Goal: Information Seeking & Learning: Check status

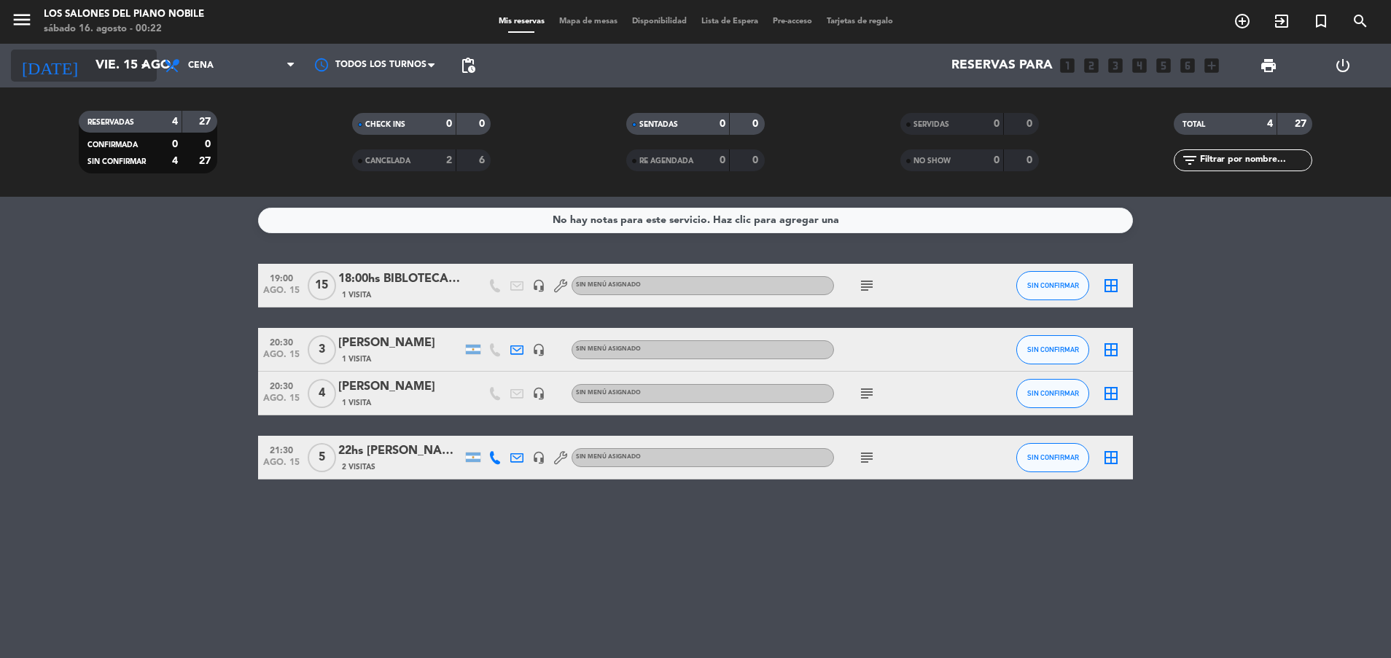
click at [124, 66] on input "vie. 15 ago." at bounding box center [172, 65] width 169 height 29
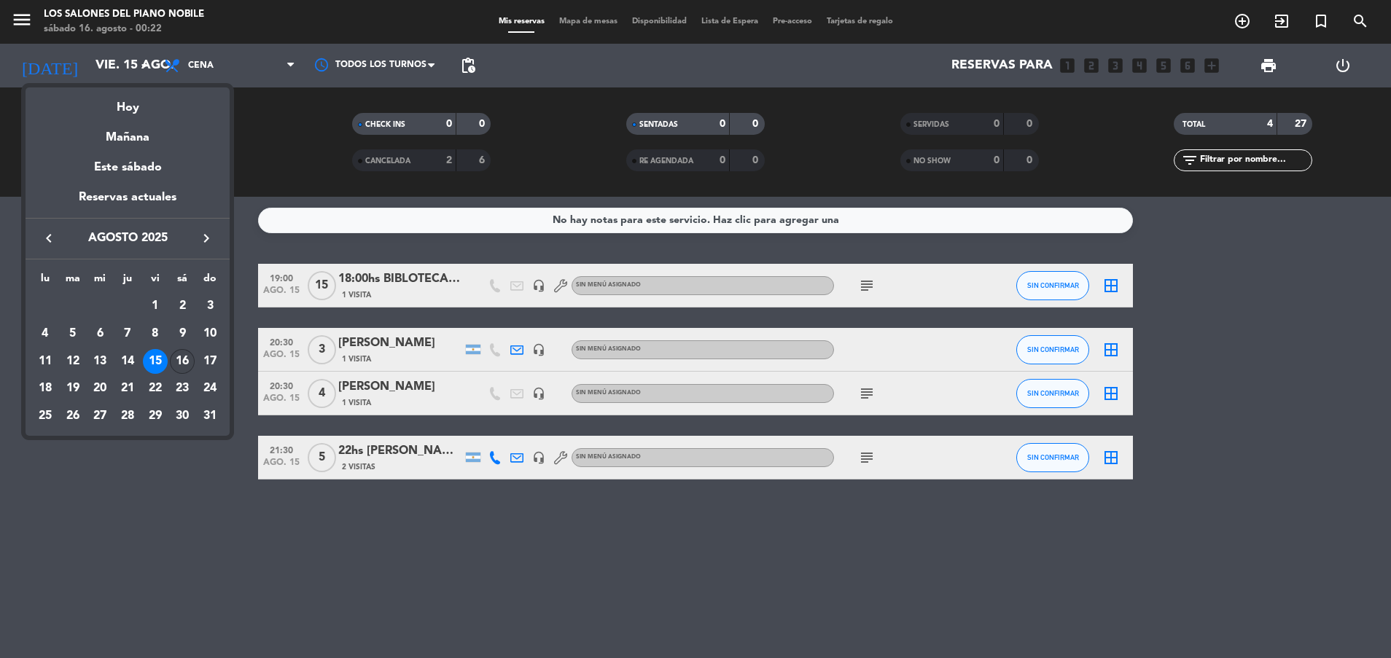
click at [184, 348] on td "16" at bounding box center [183, 362] width 28 height 28
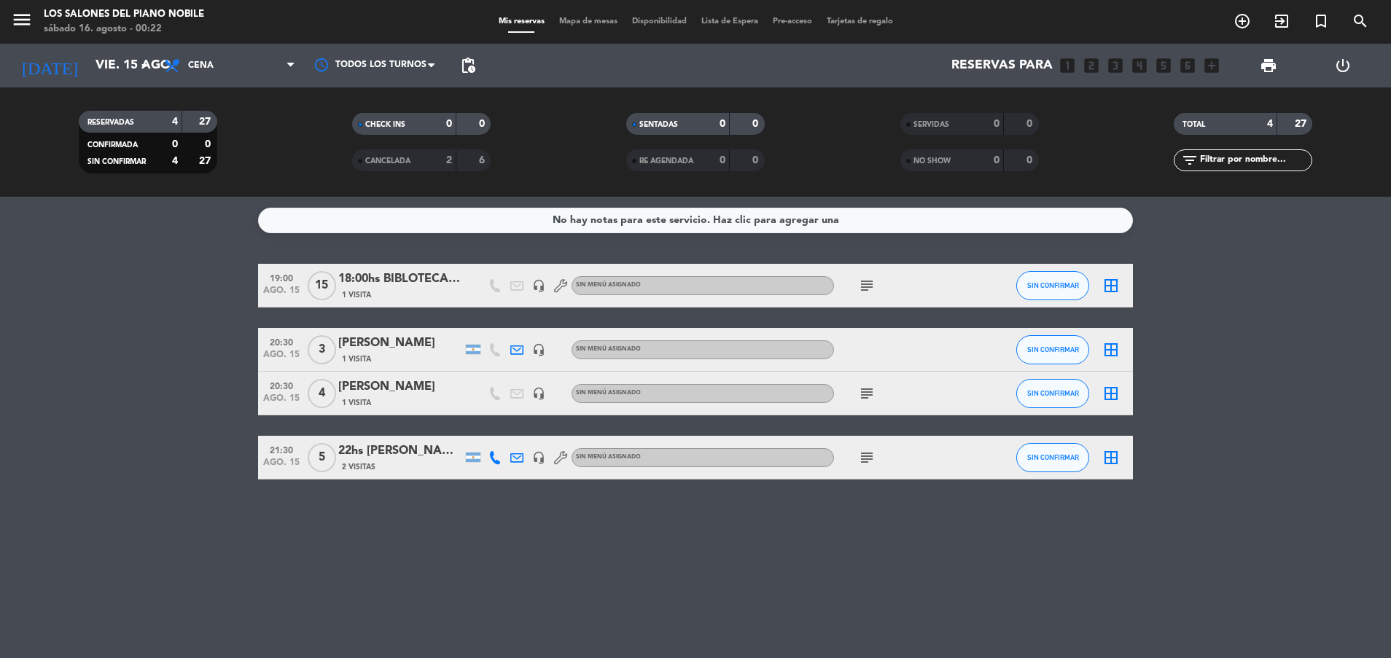
click at [184, 348] on bookings-row "19:00 [DATE] 18:00hs BIBLOTECA [PERSON_NAME] 1 Visita headset_mic Sin menú asig…" at bounding box center [695, 372] width 1391 height 216
type input "sáb. 16 ago."
drag, startPoint x: 184, startPoint y: 348, endPoint x: 223, endPoint y: 77, distance: 274.7
click at [223, 77] on span "Cena" at bounding box center [230, 66] width 146 height 32
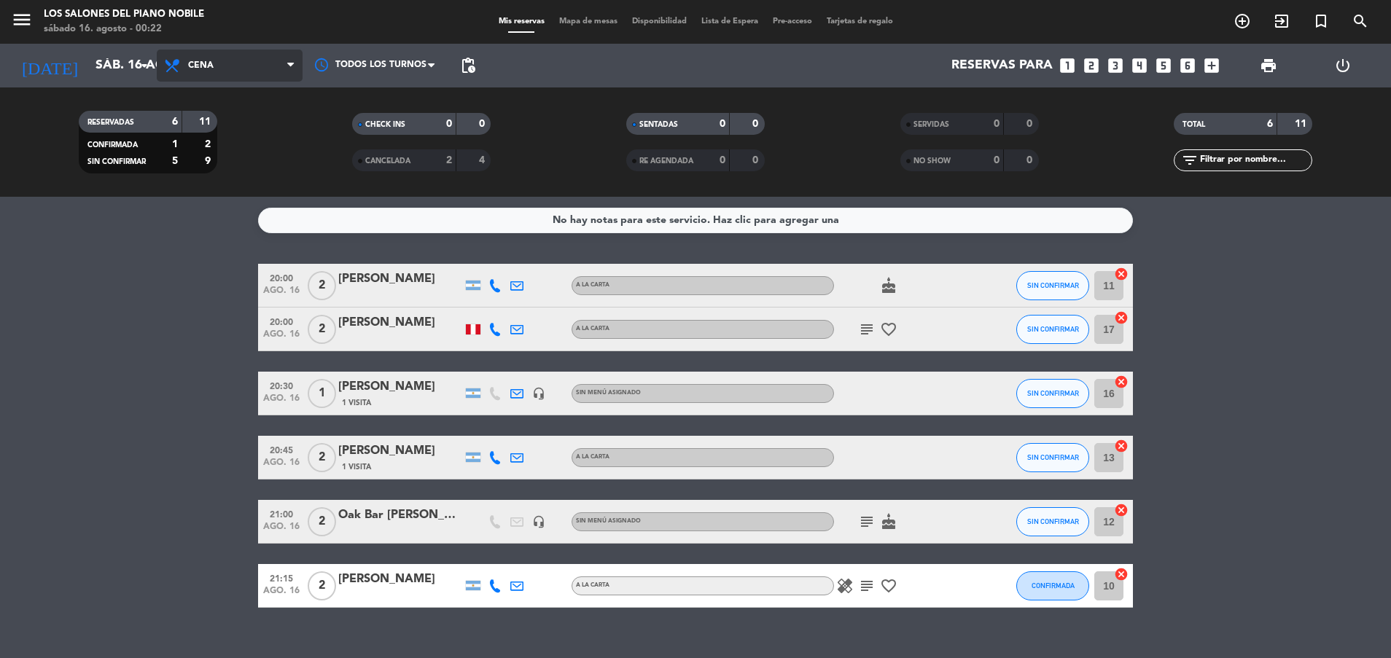
click at [226, 65] on span "Cena" at bounding box center [230, 66] width 146 height 32
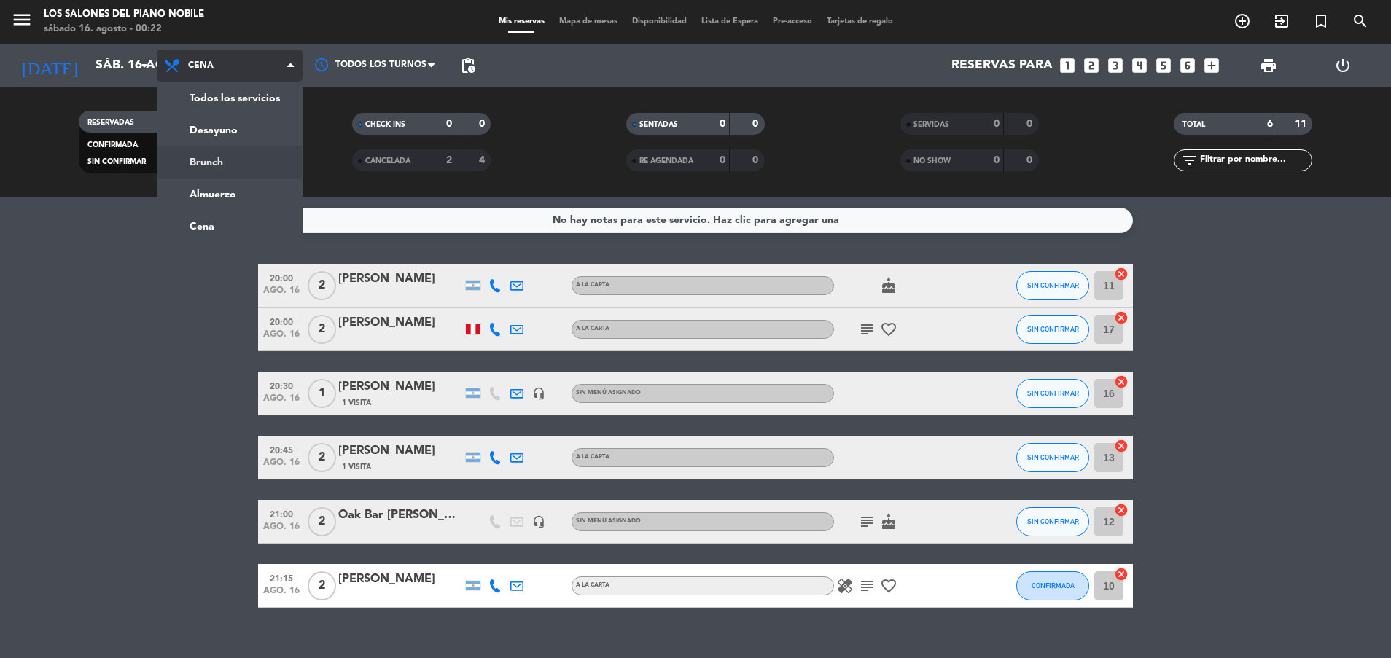
click at [209, 165] on div "menu Los Salones del Piano [PERSON_NAME] [DATE] 16. agosto - 00:22 Mis reservas…" at bounding box center [695, 98] width 1391 height 197
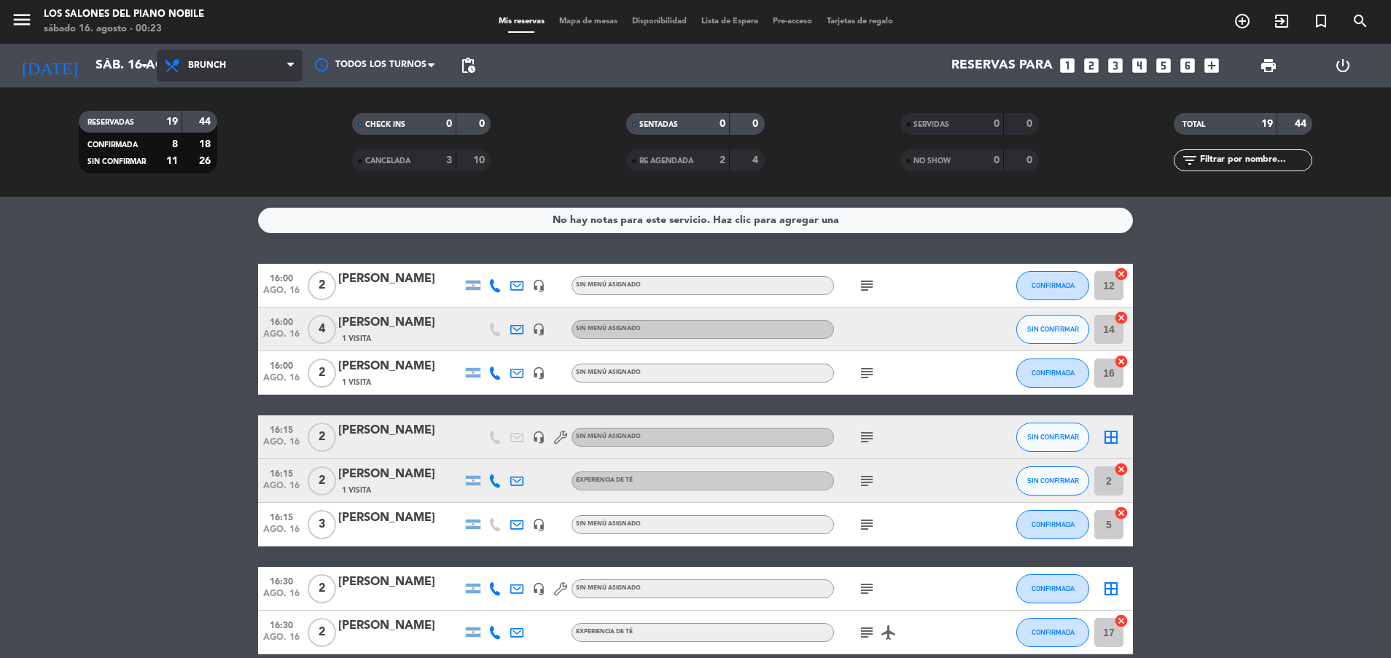
click at [241, 69] on span "Brunch" at bounding box center [230, 66] width 146 height 32
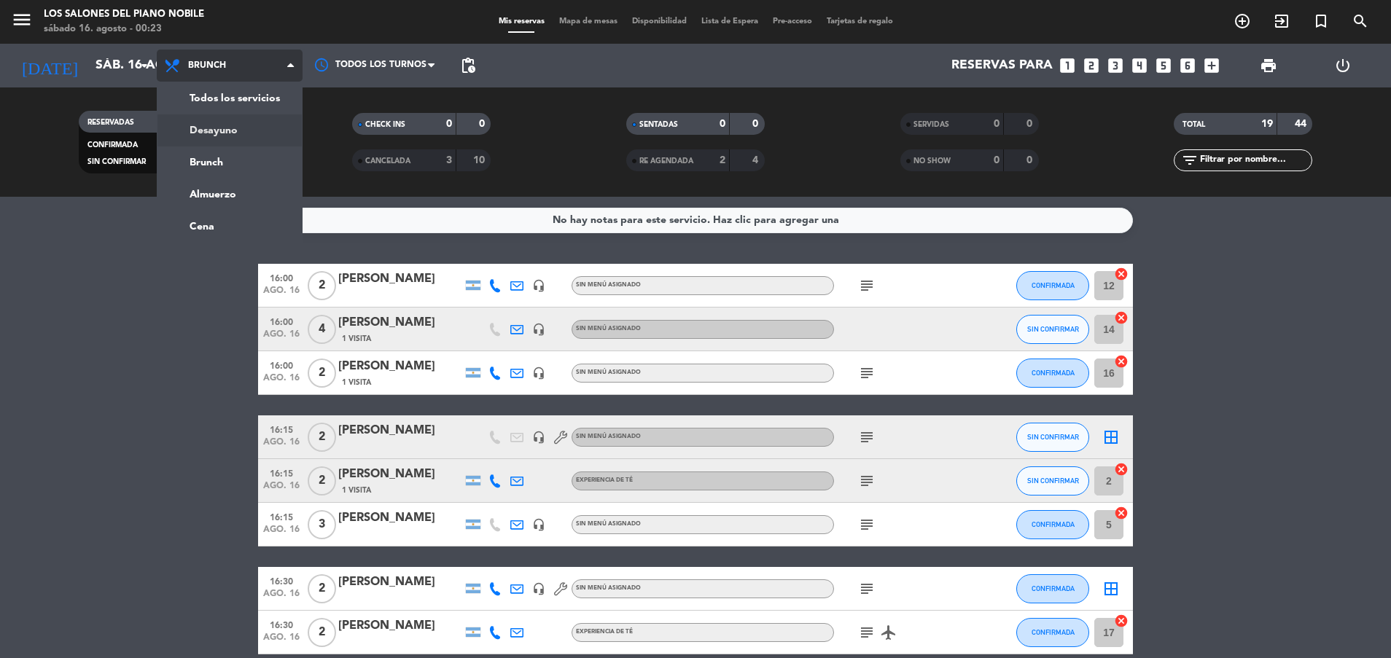
click at [255, 141] on div "menu Los Salones del Piano [PERSON_NAME] [DATE] 16. agosto - 00:23 Mis reservas…" at bounding box center [695, 98] width 1391 height 197
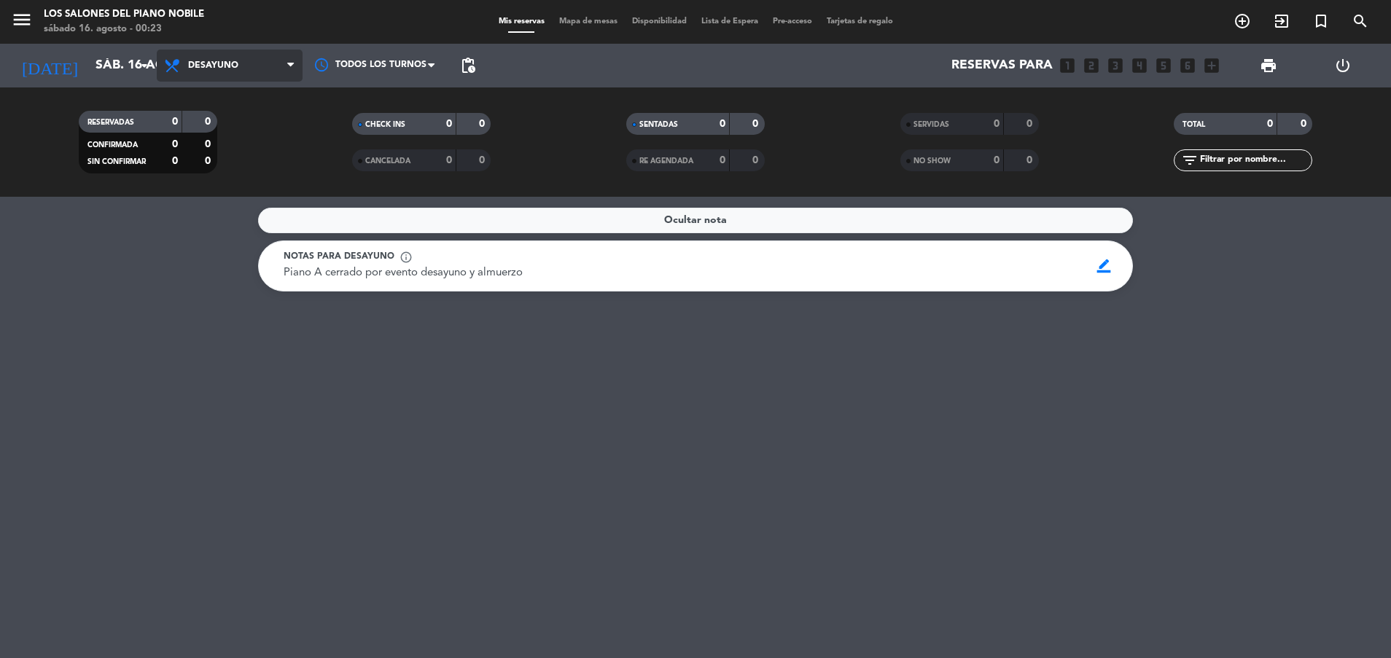
click at [237, 66] on span "Desayuno" at bounding box center [230, 66] width 146 height 32
click at [235, 66] on span "Desayuno" at bounding box center [213, 65] width 50 height 10
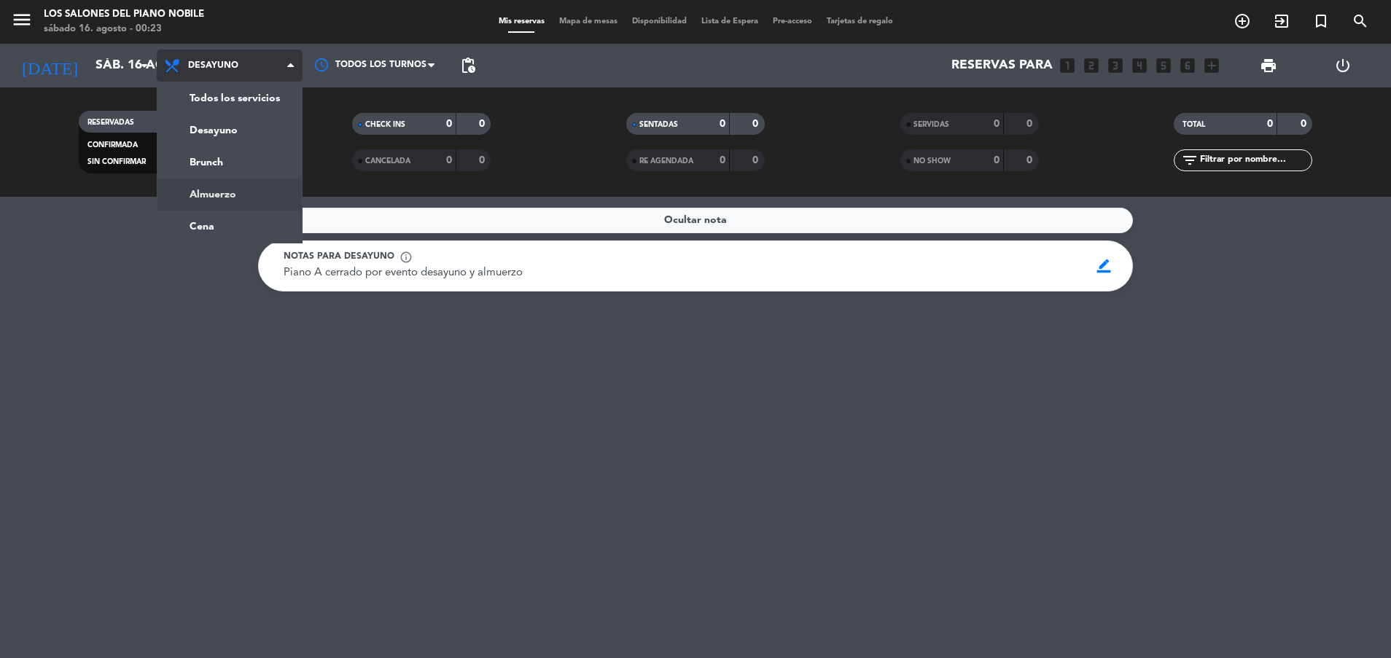
click at [250, 208] on ng-component "menu Los Salones del Piano [PERSON_NAME] [DATE] 16. agosto - 00:23 Mis reservas…" at bounding box center [695, 329] width 1391 height 658
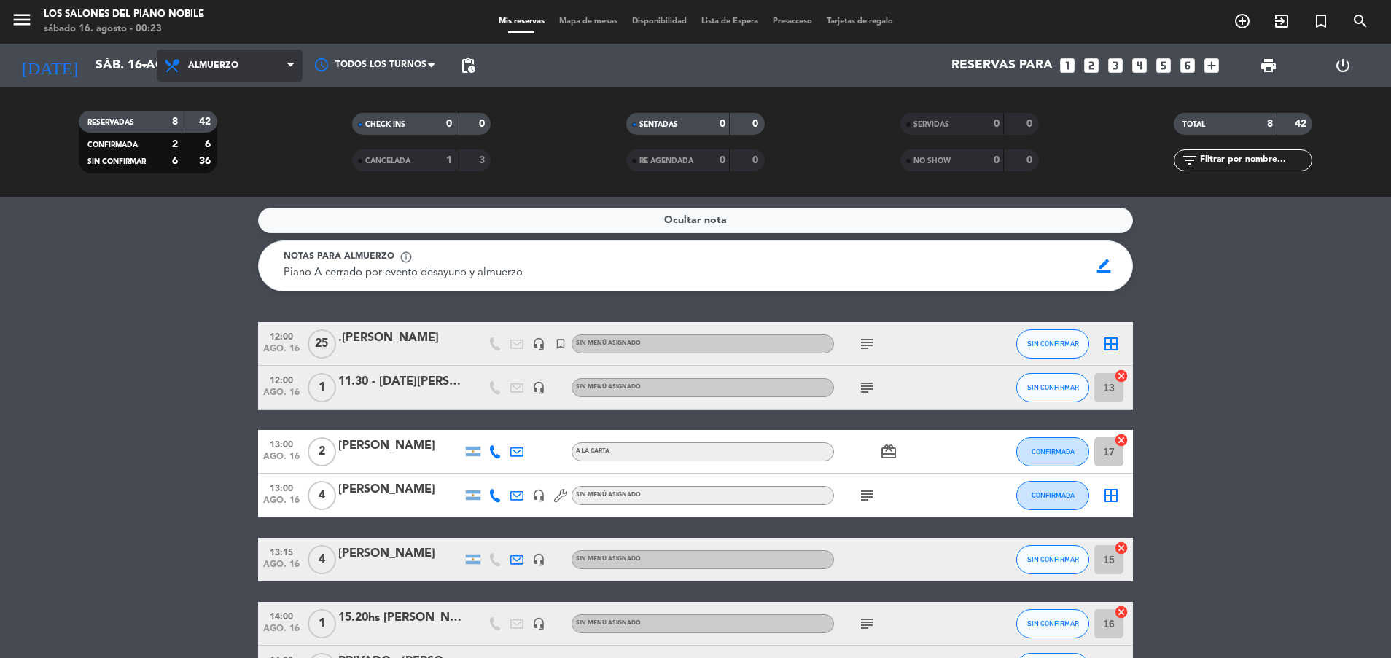
click at [200, 73] on span "Almuerzo" at bounding box center [230, 66] width 146 height 32
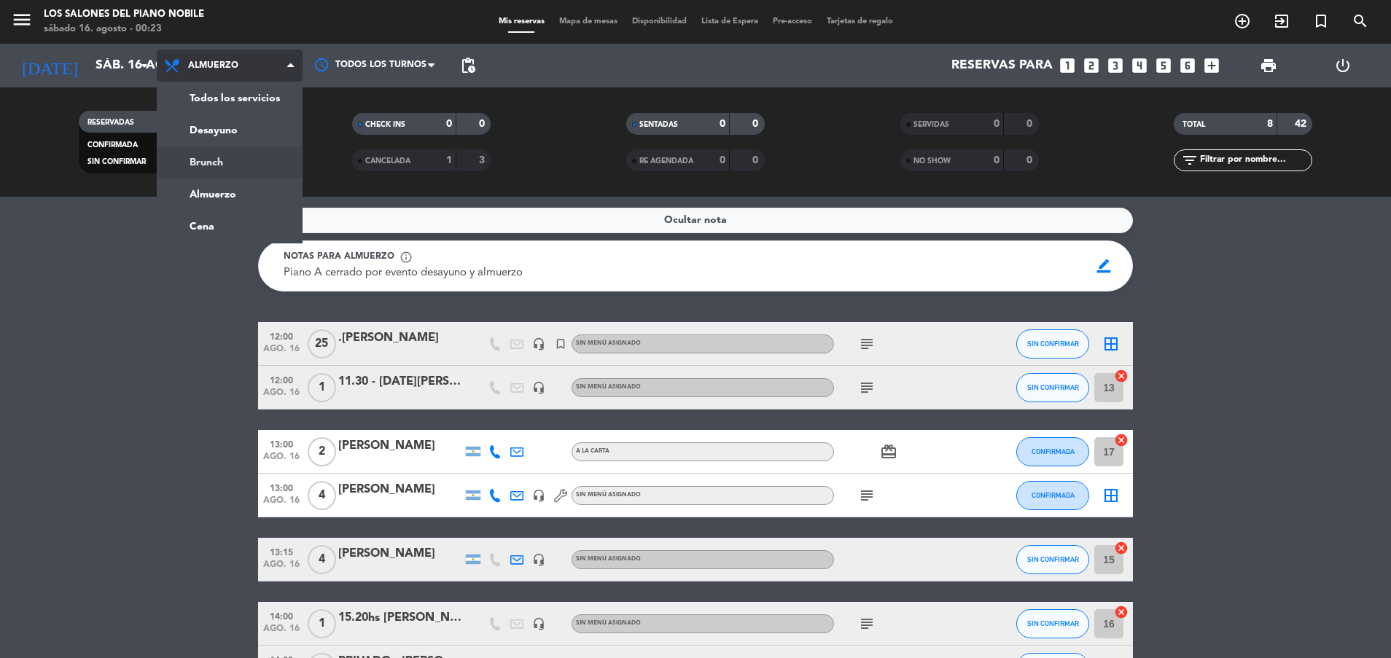
click at [219, 157] on div "menu Los Salones del Piano [PERSON_NAME] [DATE] 16. agosto - 00:23 Mis reservas…" at bounding box center [695, 98] width 1391 height 197
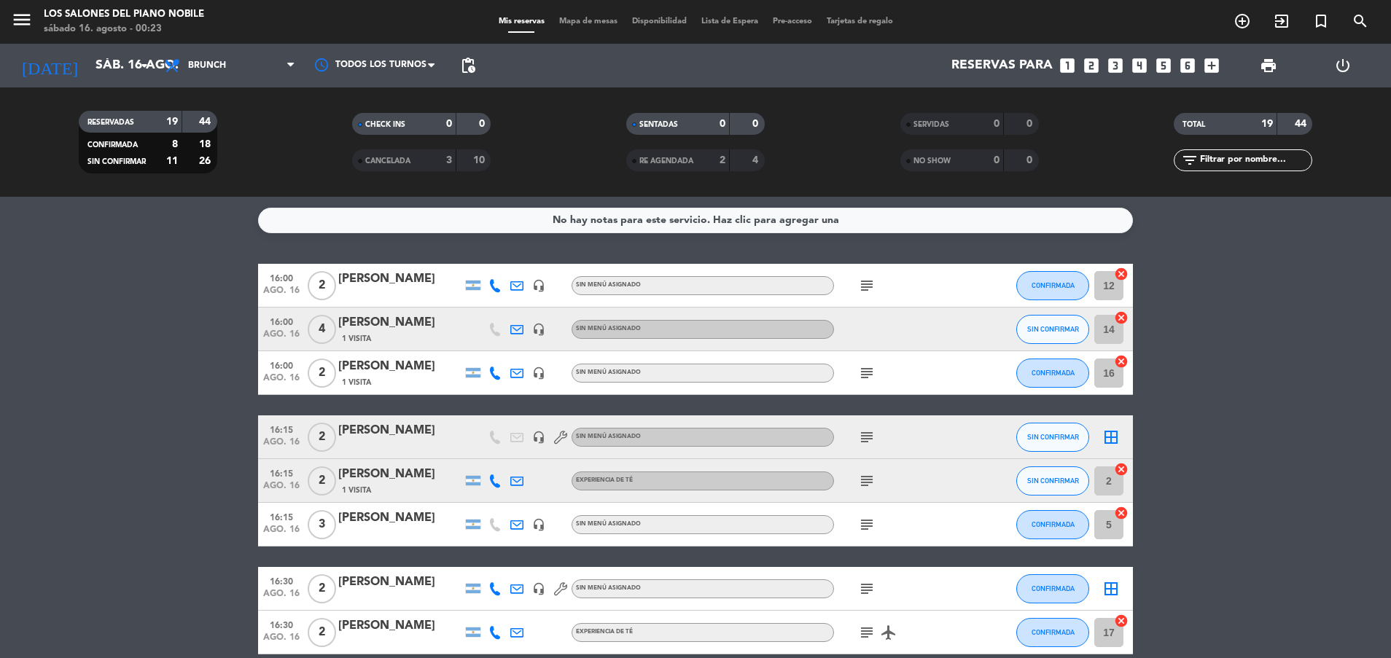
click at [394, 285] on div "[PERSON_NAME]" at bounding box center [400, 279] width 124 height 19
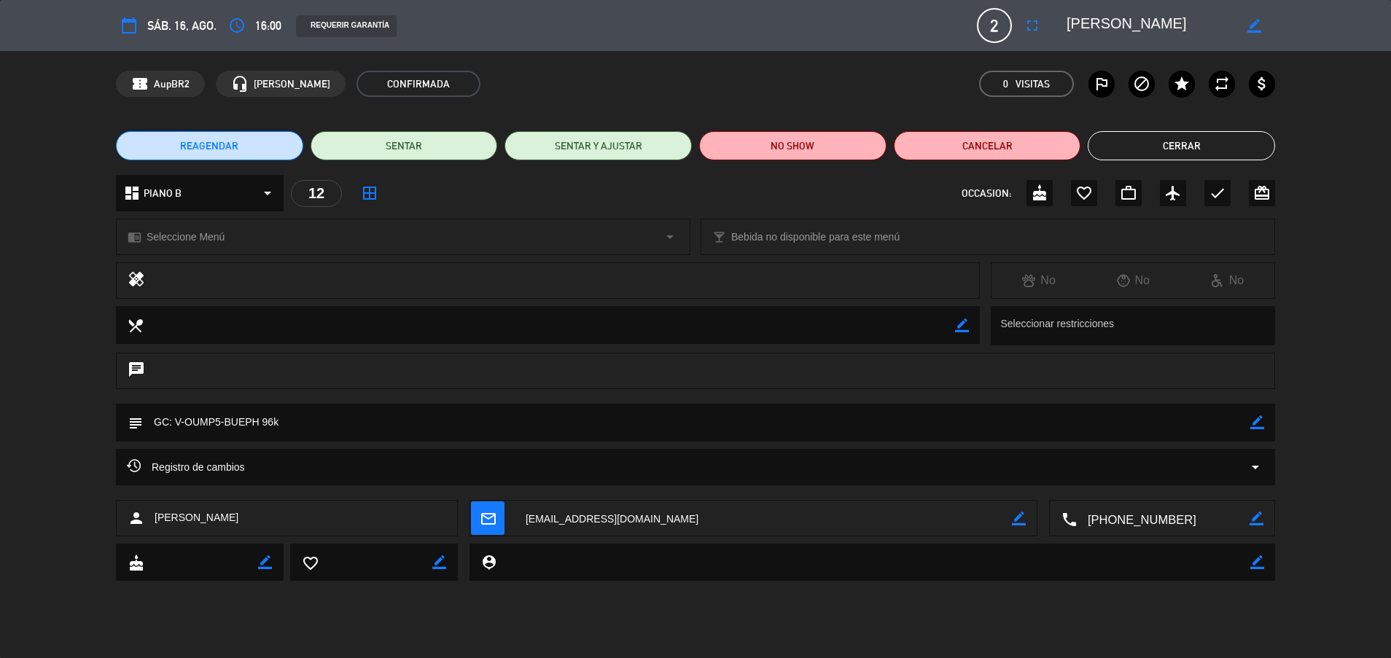
click at [1170, 146] on button "Cerrar" at bounding box center [1180, 145] width 187 height 29
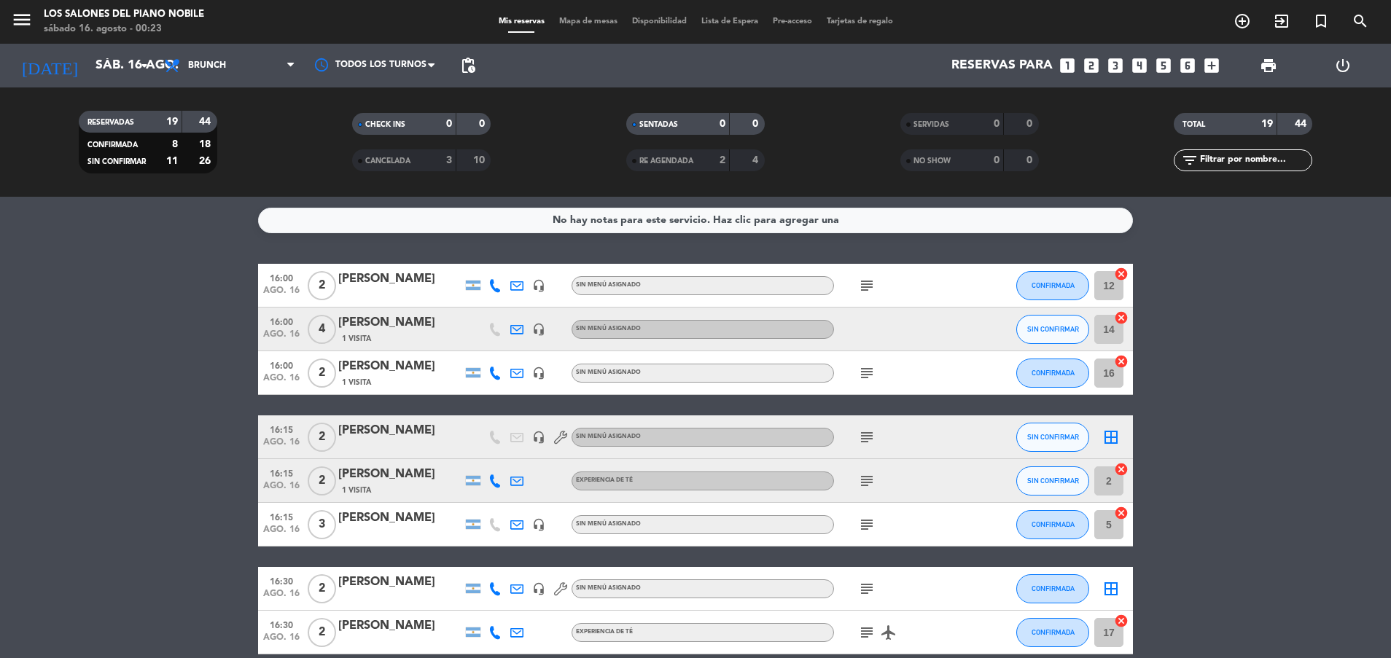
click at [398, 315] on div "[PERSON_NAME]" at bounding box center [400, 322] width 124 height 19
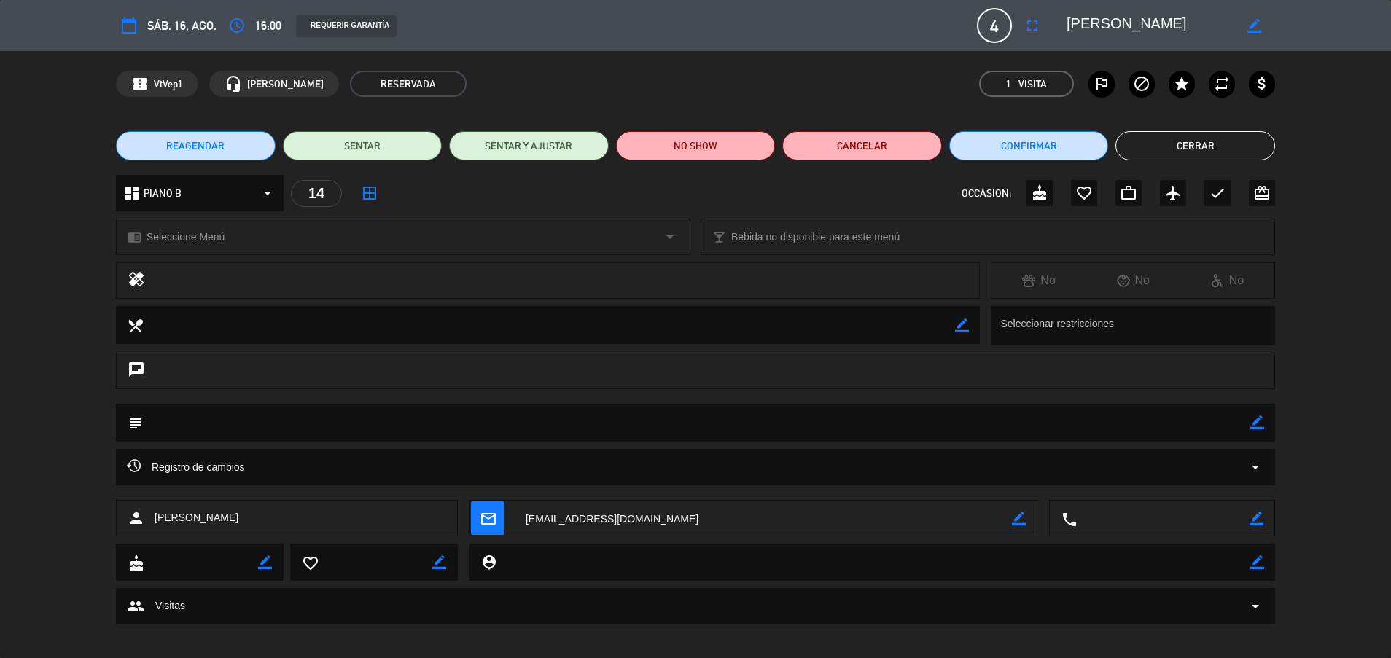
click at [1165, 154] on button "Cerrar" at bounding box center [1195, 145] width 160 height 29
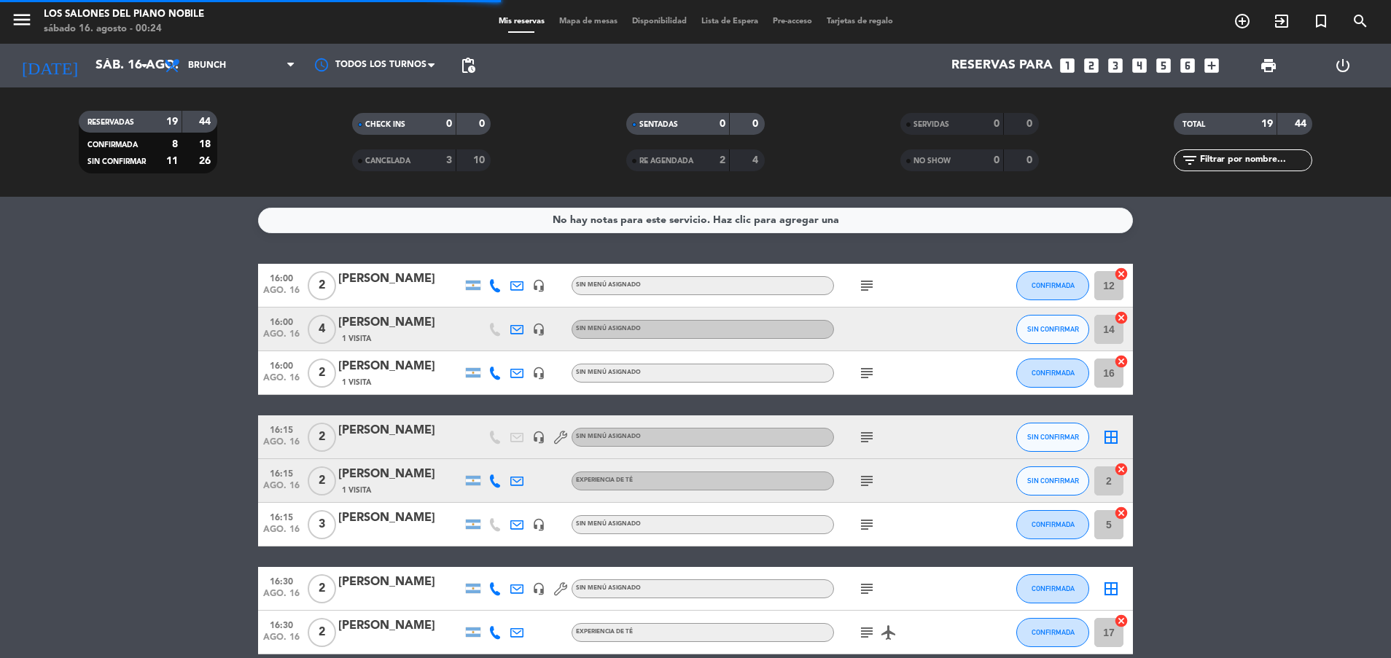
click at [392, 380] on div "1 Visita" at bounding box center [400, 382] width 124 height 12
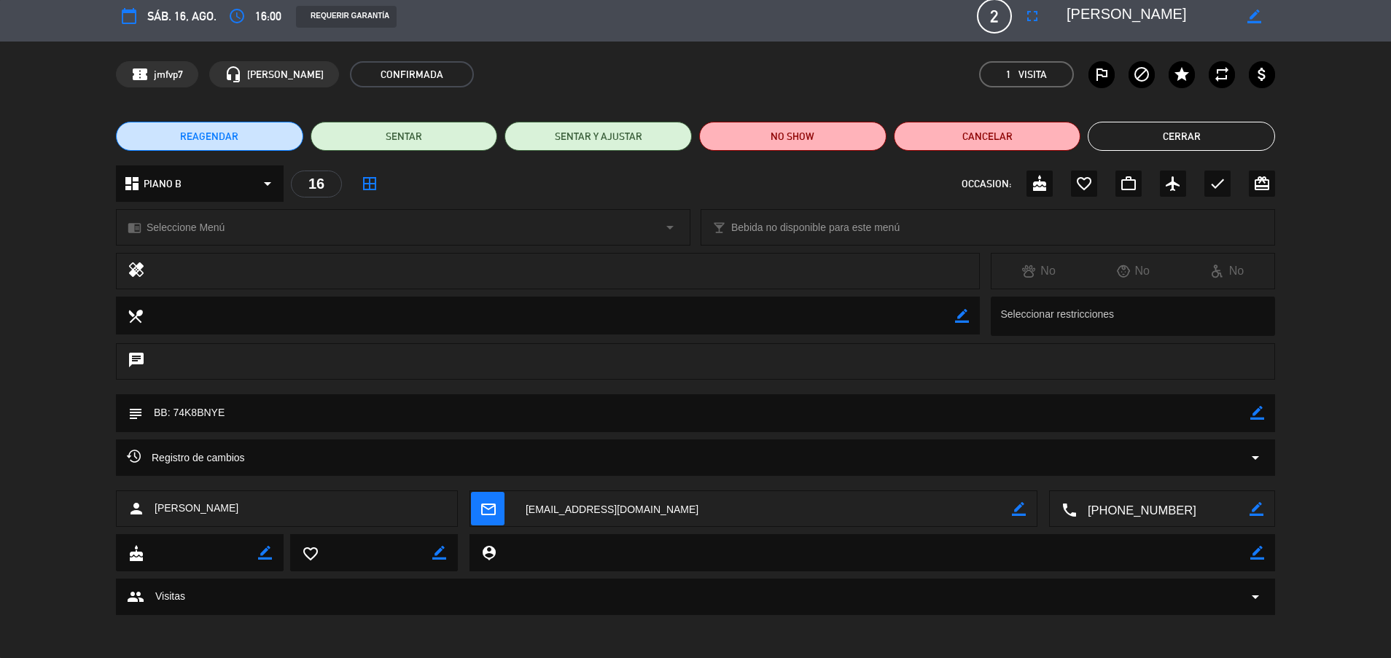
scroll to position [10, 0]
click at [1154, 135] on button "Cerrar" at bounding box center [1180, 135] width 187 height 29
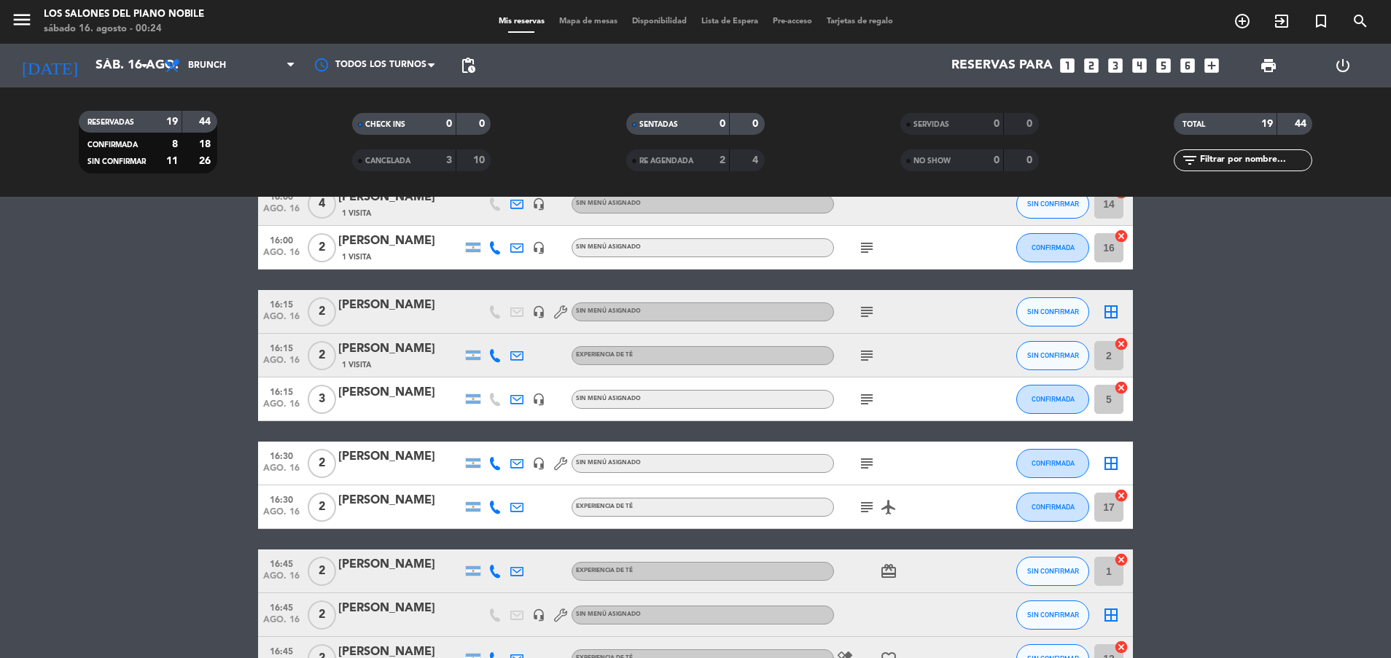
scroll to position [131, 0]
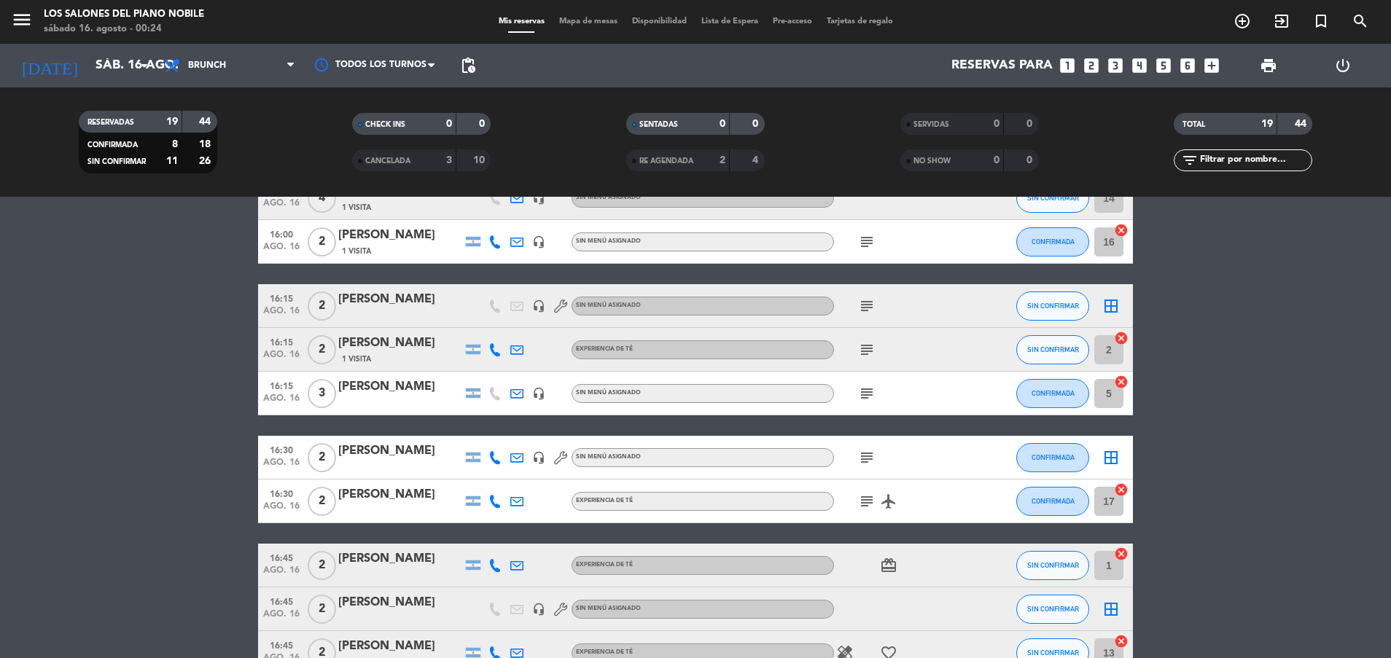
click at [359, 315] on div at bounding box center [400, 316] width 124 height 12
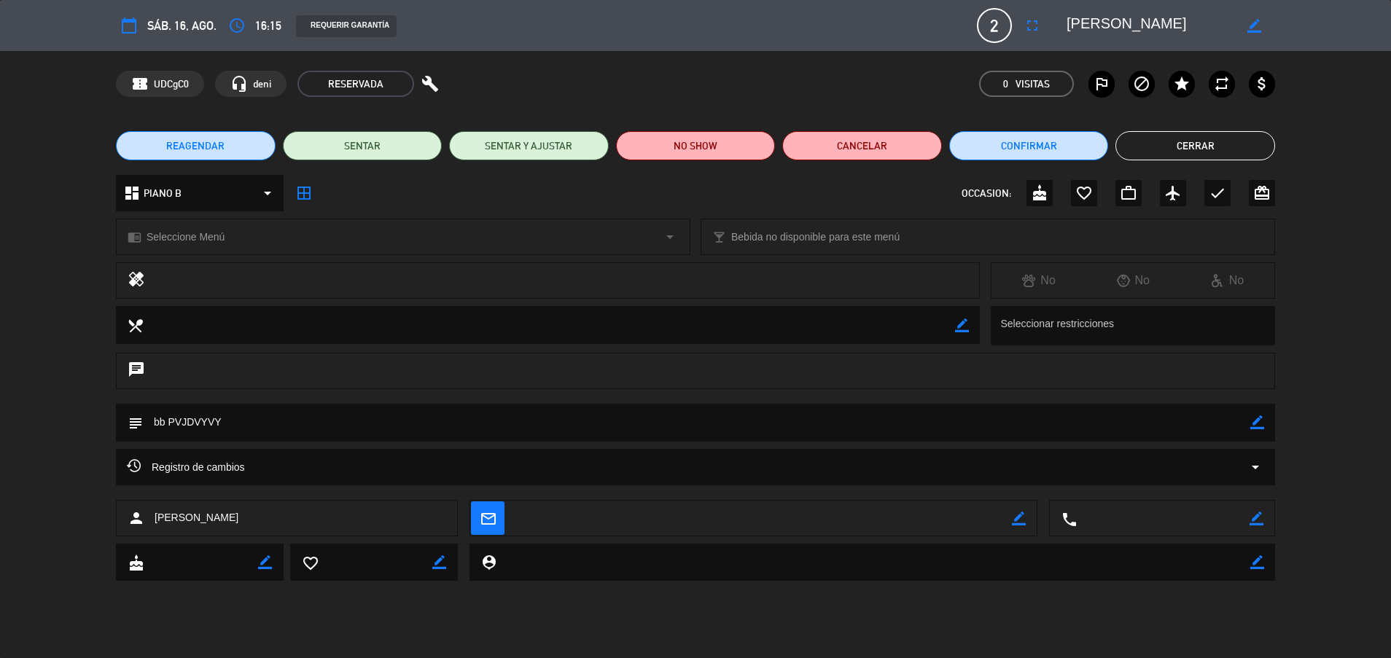
click at [1185, 143] on button "Cerrar" at bounding box center [1195, 145] width 160 height 29
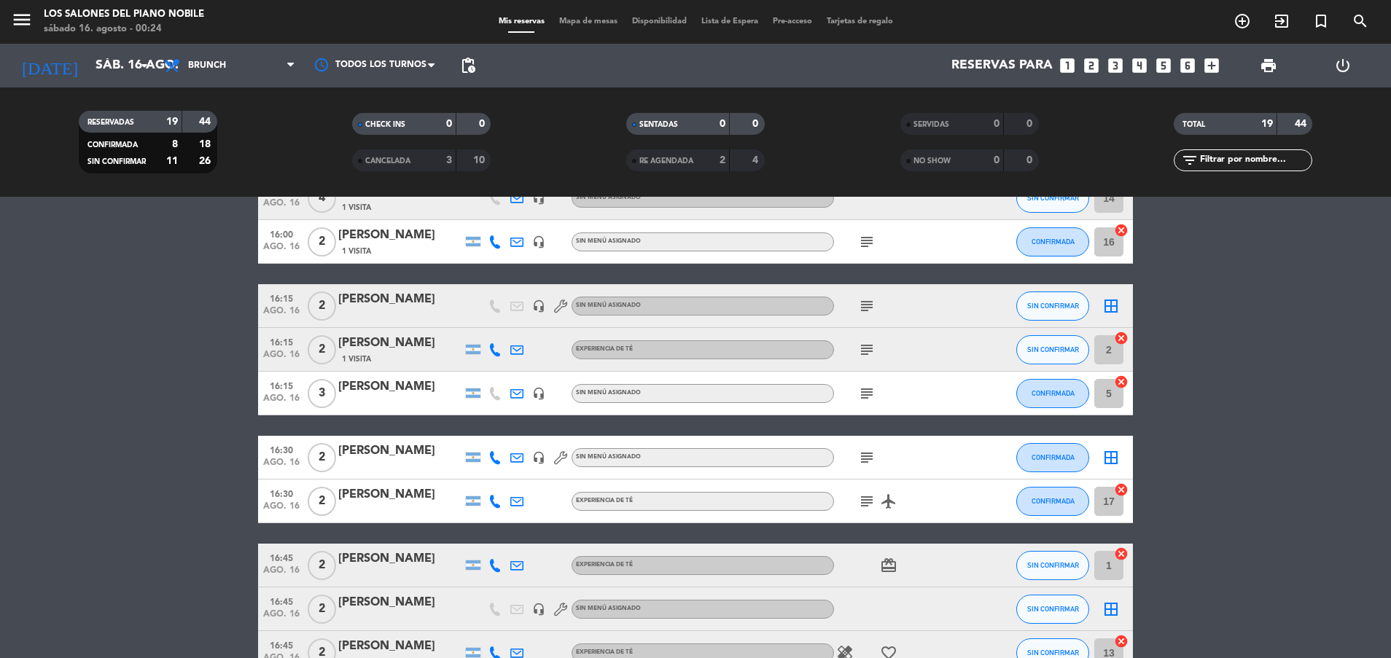
click at [378, 348] on div "[PERSON_NAME]" at bounding box center [400, 343] width 124 height 19
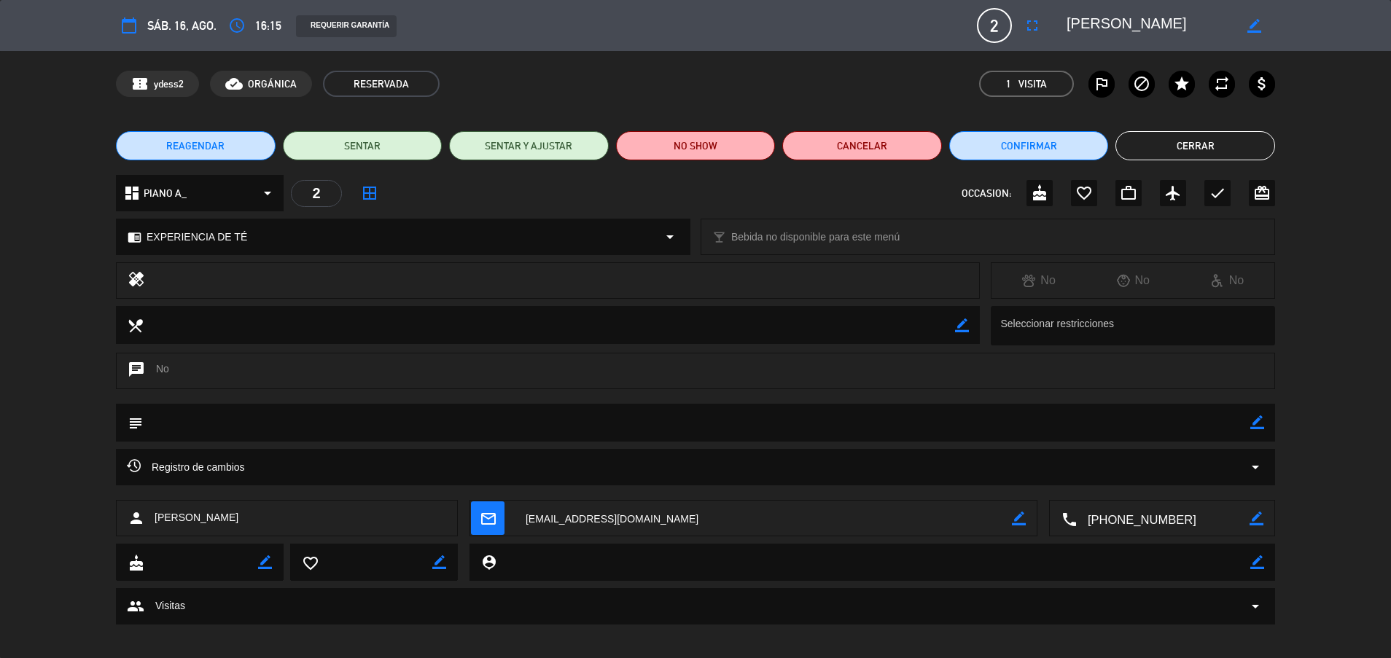
click at [1243, 149] on button "Cerrar" at bounding box center [1195, 145] width 160 height 29
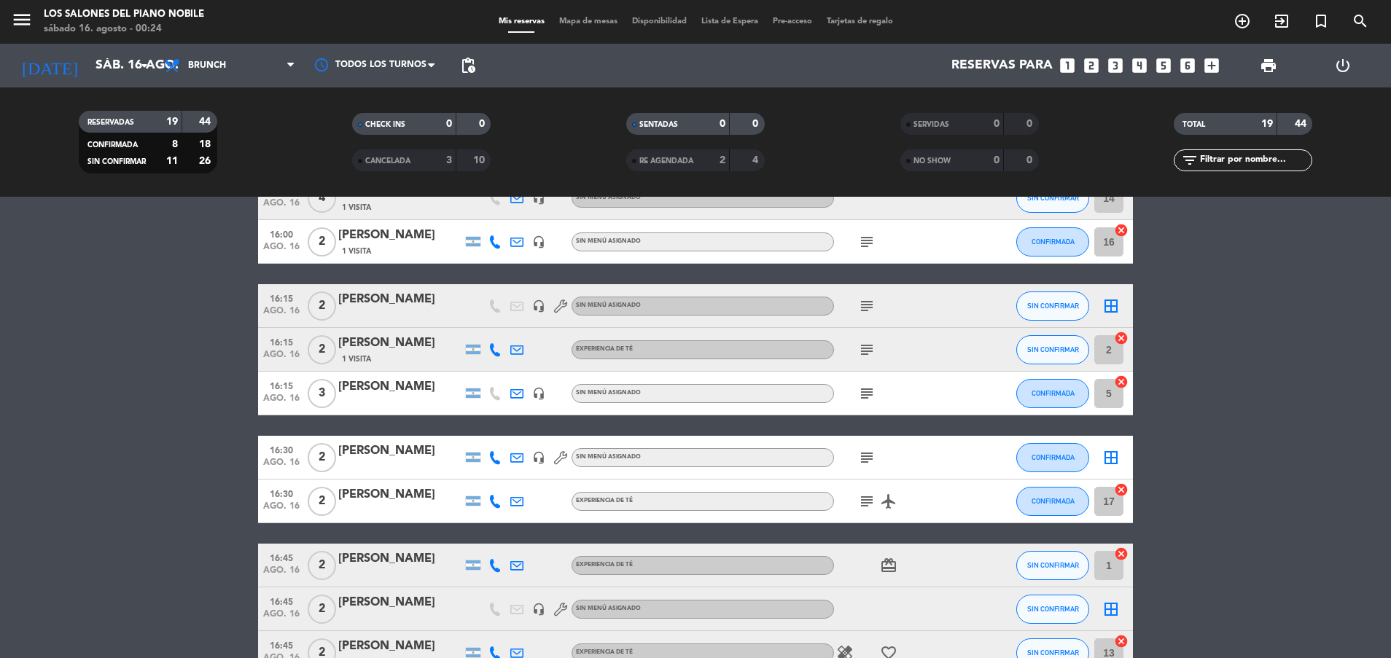
click at [353, 394] on div "[PERSON_NAME]" at bounding box center [400, 387] width 124 height 19
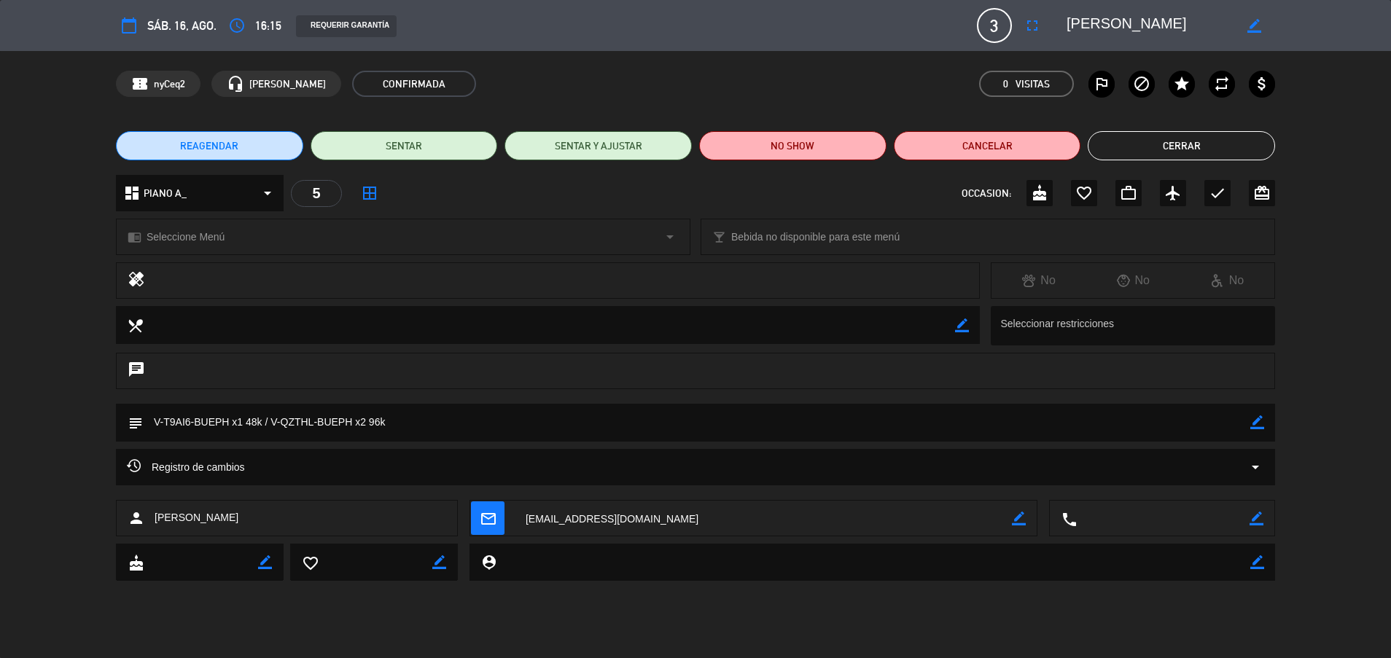
click at [1176, 140] on button "Cerrar" at bounding box center [1180, 145] width 187 height 29
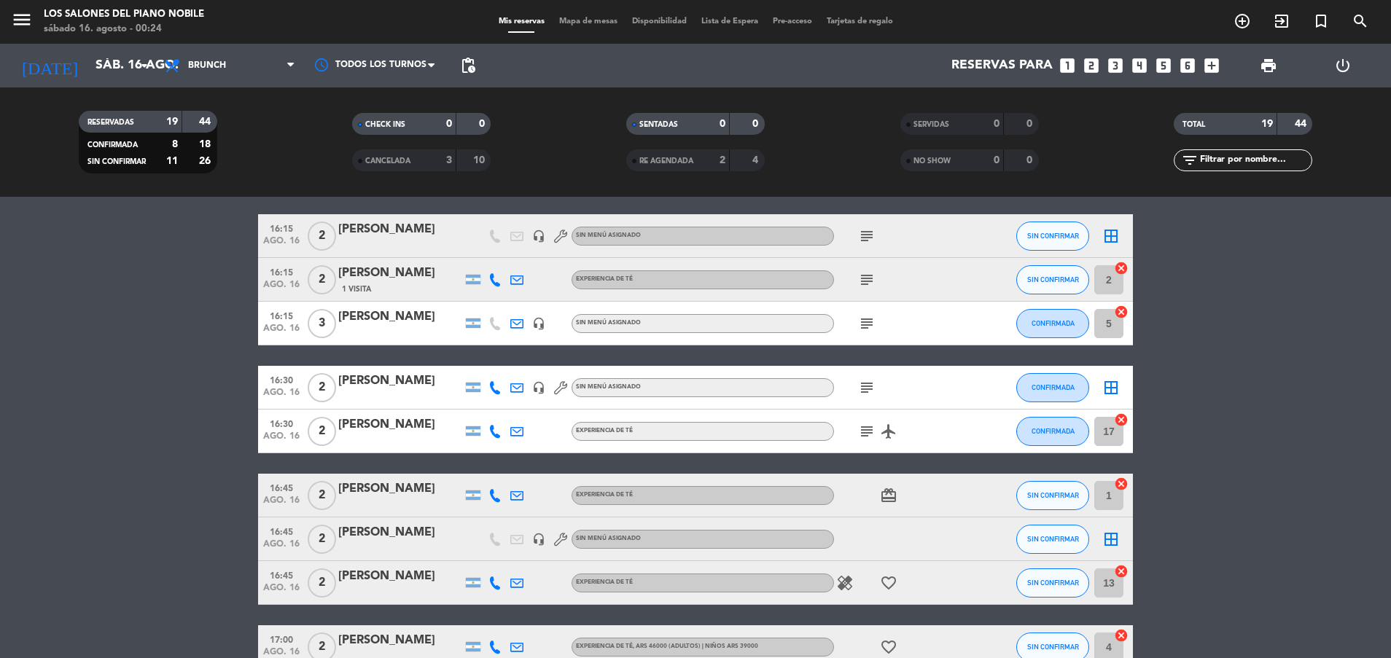
scroll to position [241, 0]
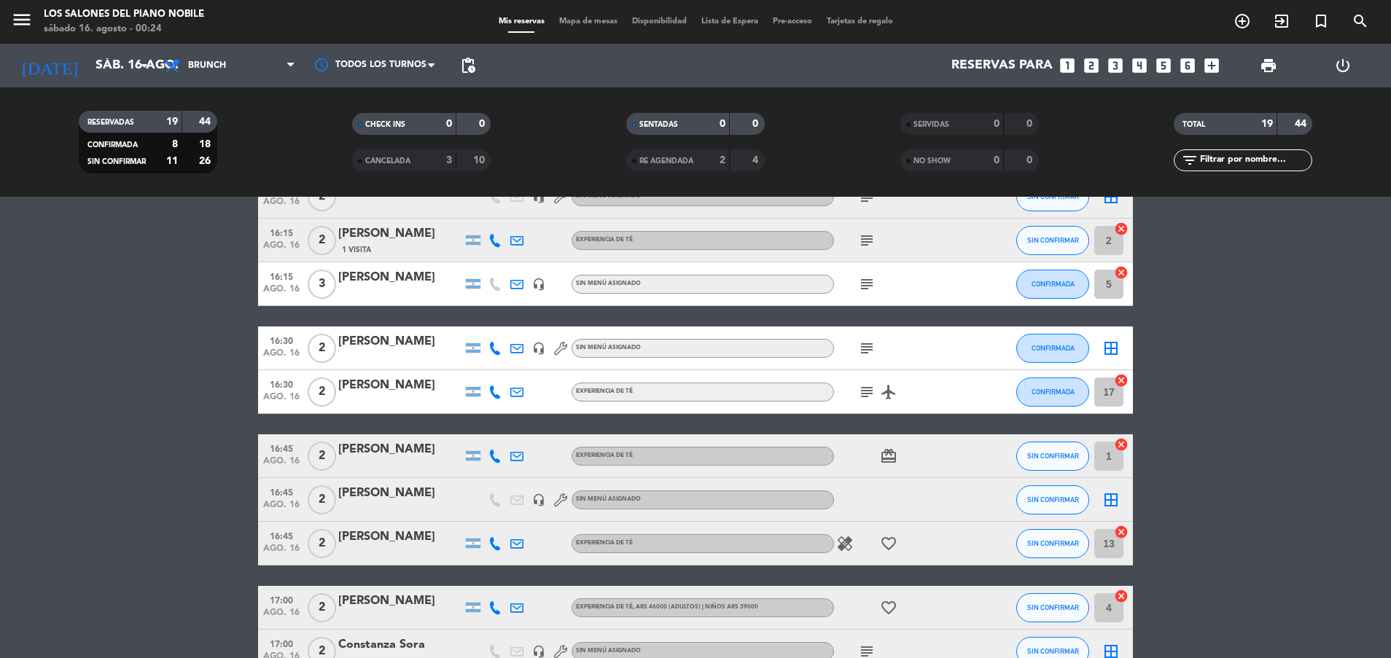
click at [398, 368] on div "16:30 [DATE] 2 [PERSON_NAME] headset_mic Sin menú asignado subject CONFIRMADA b…" at bounding box center [695, 349] width 875 height 44
click at [398, 367] on div "16:30 [DATE] 2 [PERSON_NAME] headset_mic Sin menú asignado subject CONFIRMADA b…" at bounding box center [695, 349] width 875 height 44
click at [395, 348] on div "[PERSON_NAME]" at bounding box center [400, 341] width 124 height 19
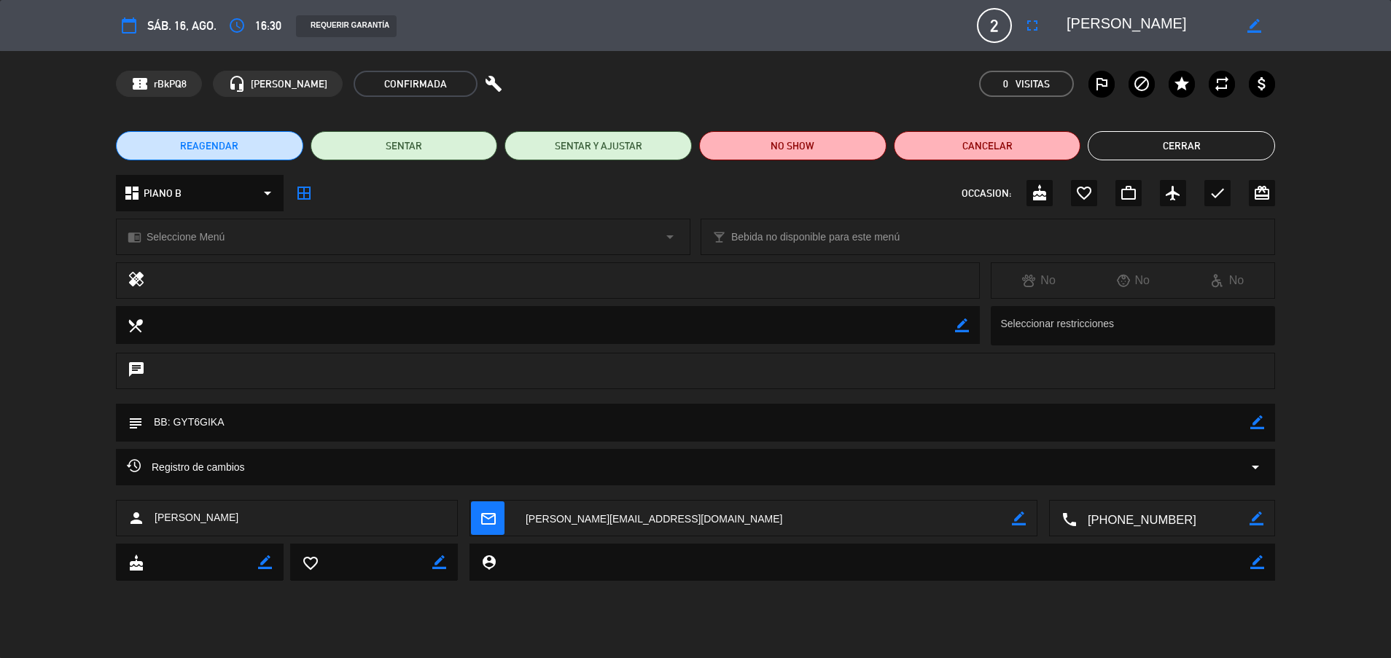
click at [1236, 151] on button "Cerrar" at bounding box center [1180, 145] width 187 height 29
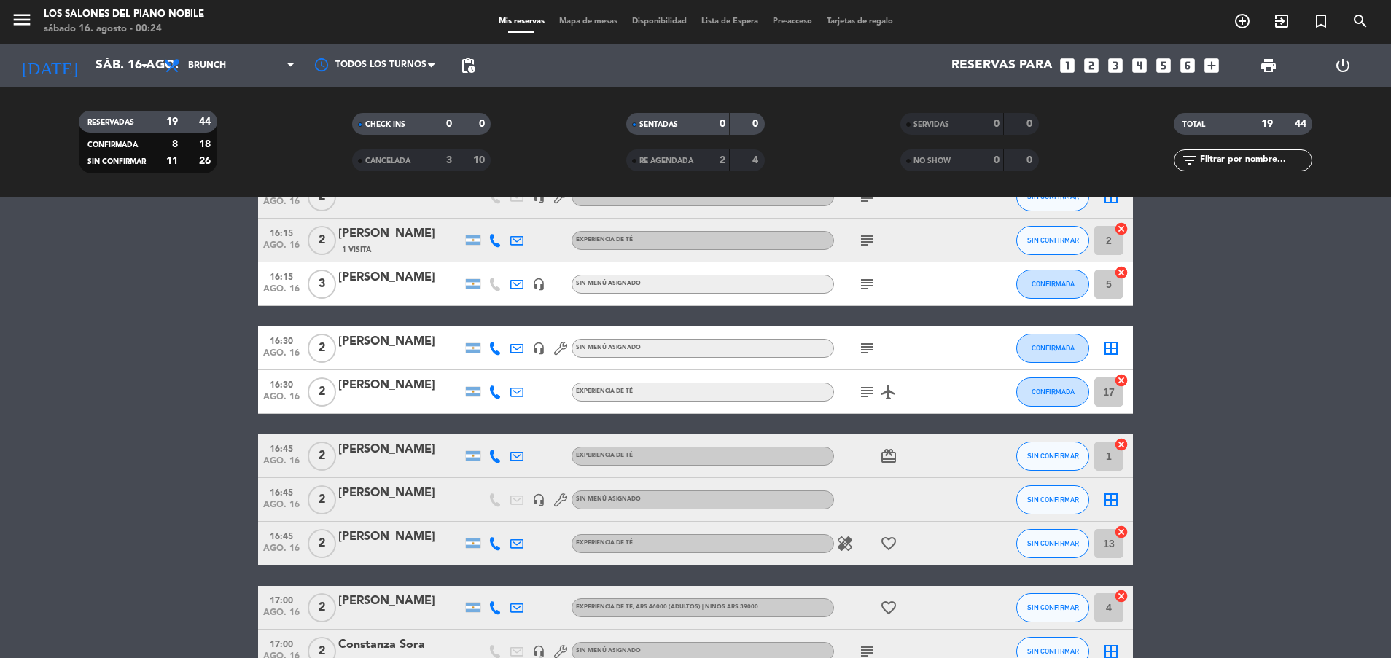
click at [380, 401] on div at bounding box center [400, 402] width 124 height 12
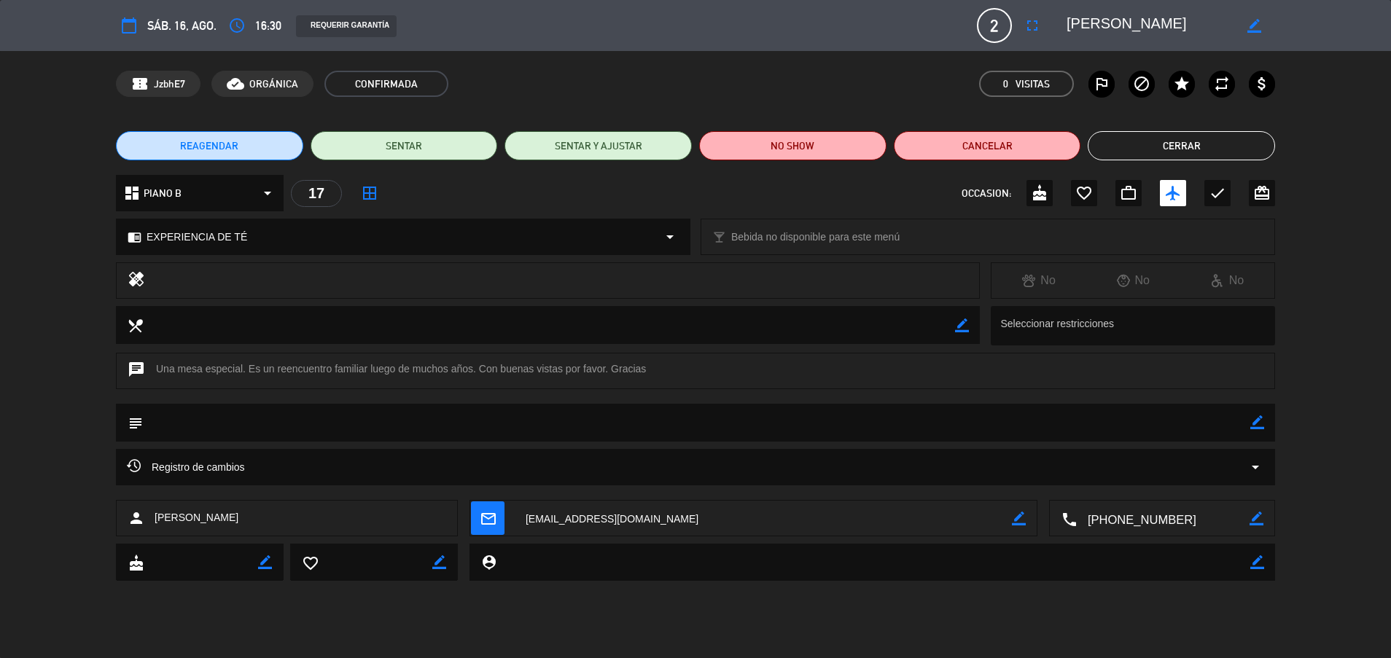
click at [1200, 147] on button "Cerrar" at bounding box center [1180, 145] width 187 height 29
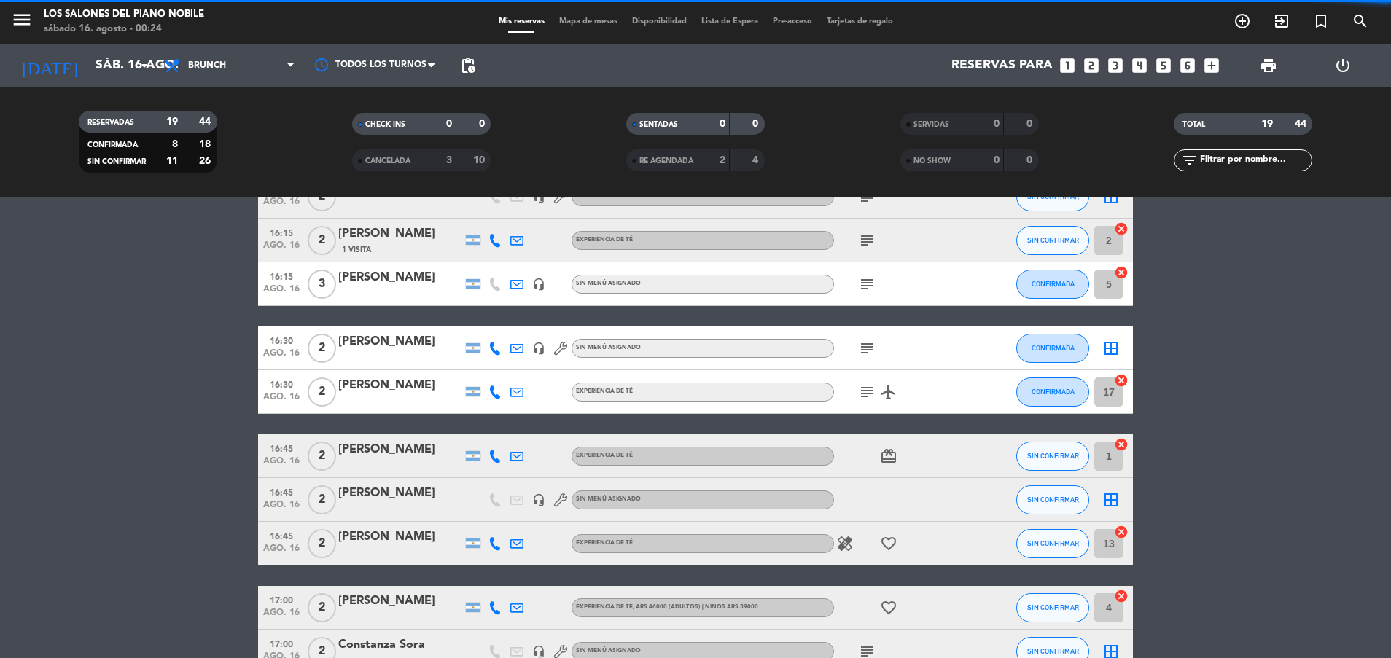
click at [380, 461] on div at bounding box center [400, 466] width 124 height 12
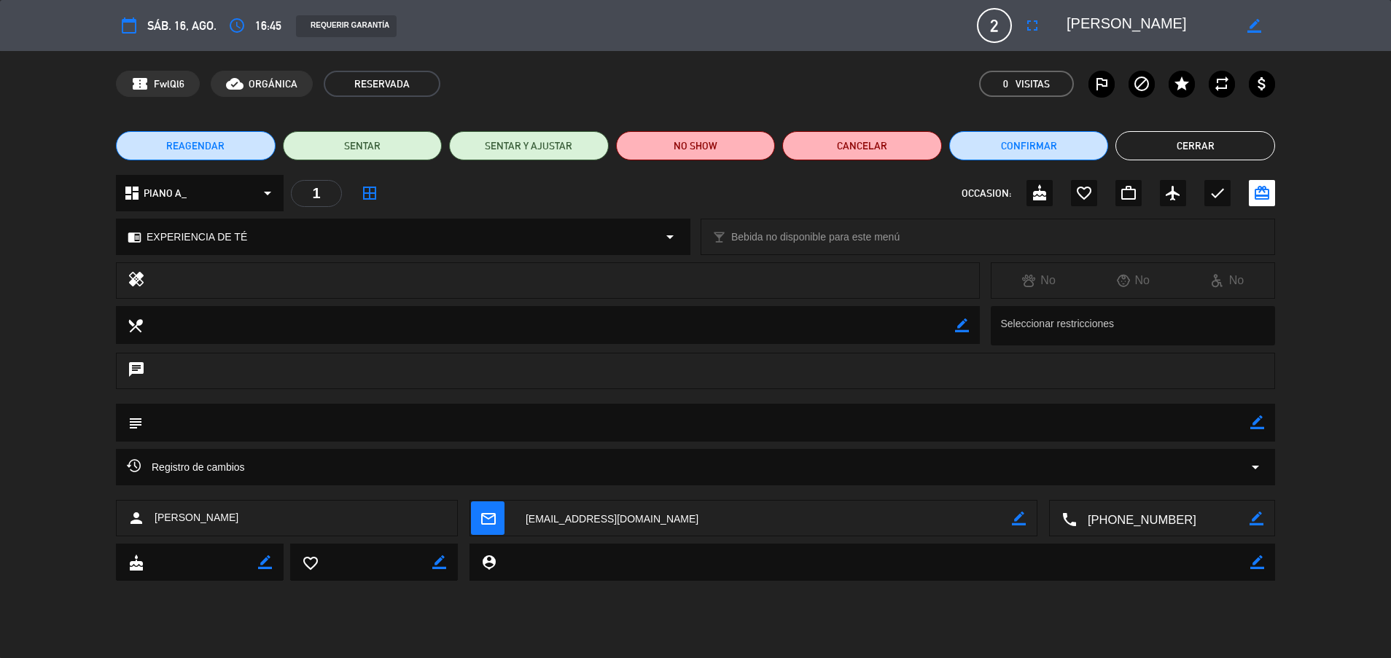
click at [1176, 146] on button "Cerrar" at bounding box center [1195, 145] width 160 height 29
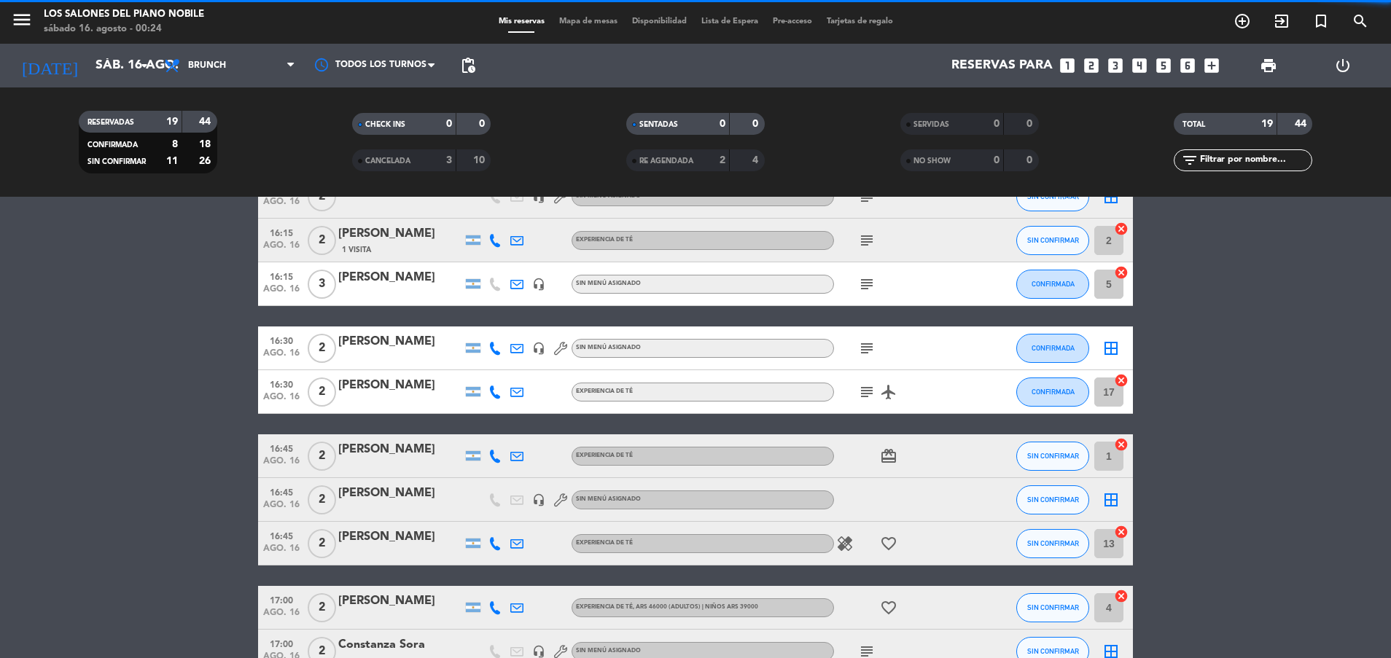
click at [386, 509] on div at bounding box center [400, 510] width 124 height 12
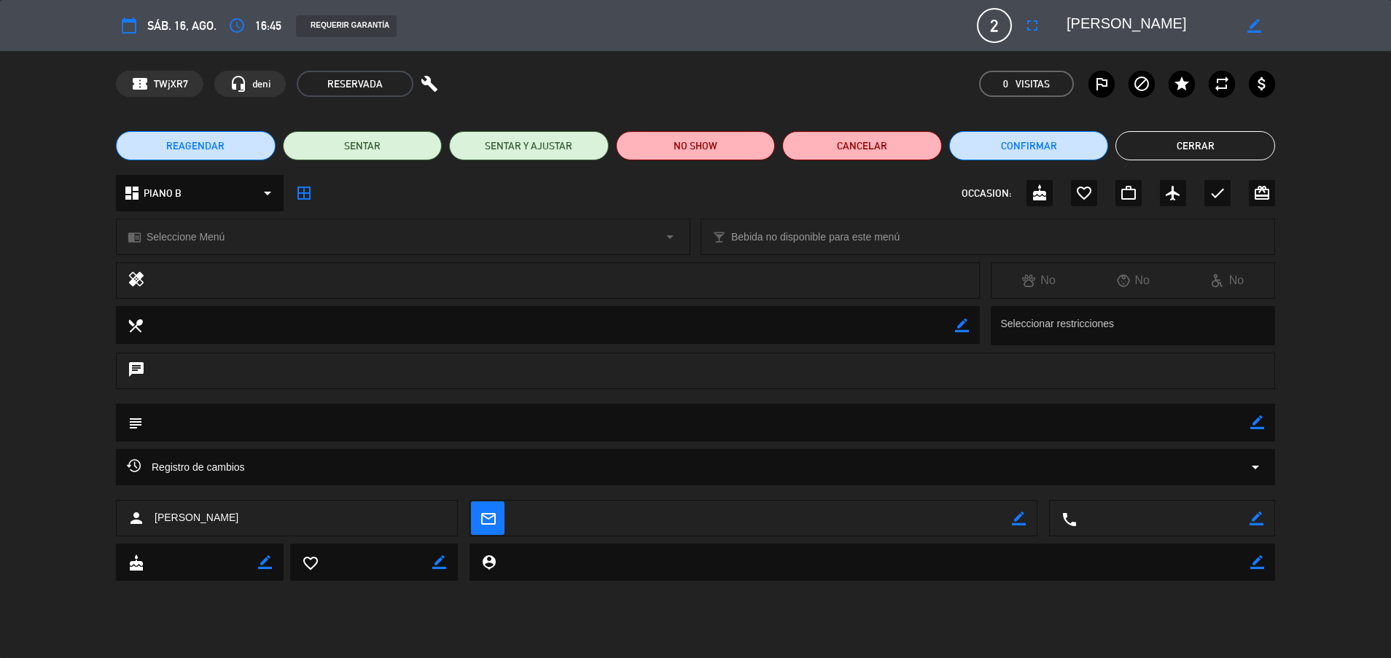
click at [1215, 152] on button "Cerrar" at bounding box center [1195, 145] width 160 height 29
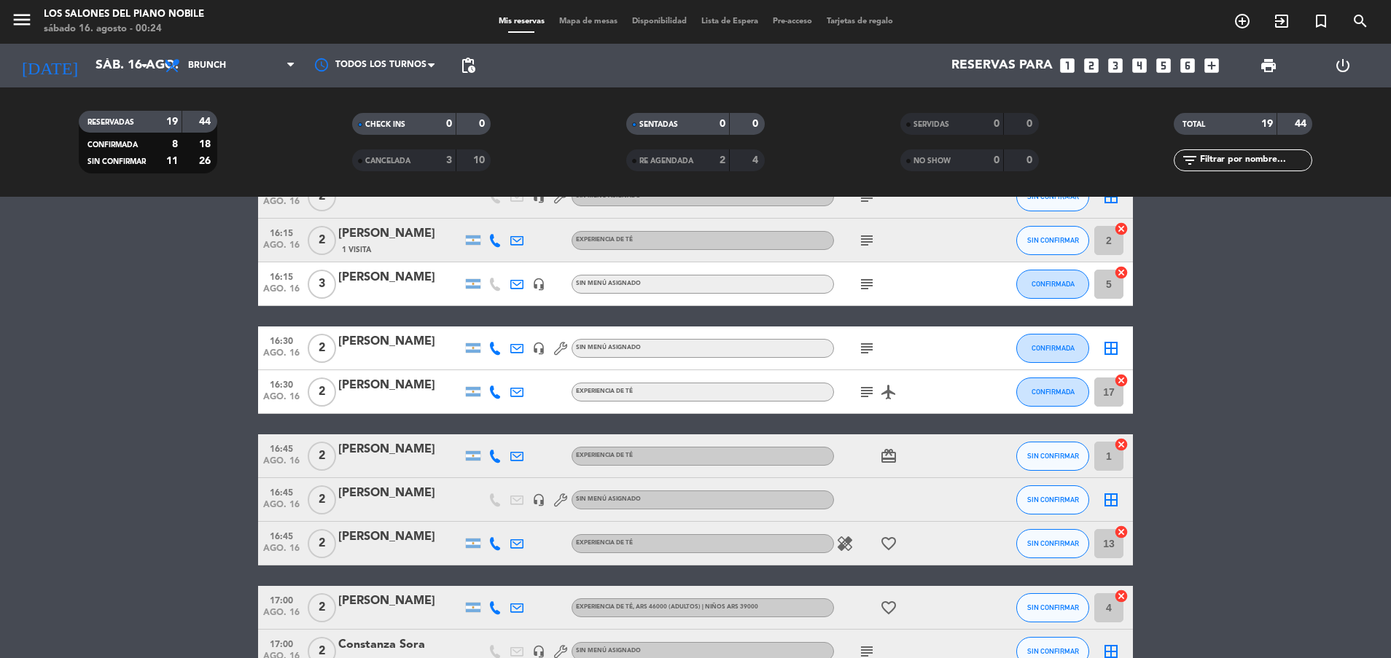
click at [350, 537] on div "[PERSON_NAME]" at bounding box center [400, 537] width 124 height 19
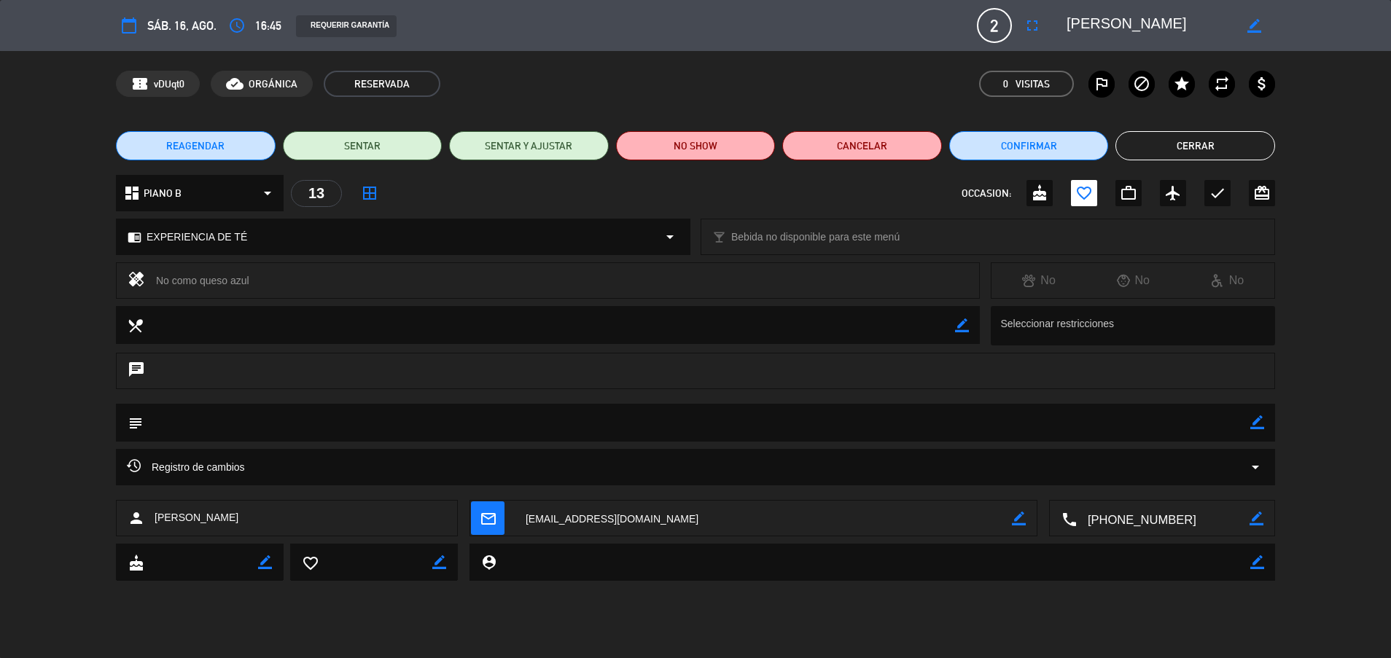
click at [1169, 157] on button "Cerrar" at bounding box center [1195, 145] width 160 height 29
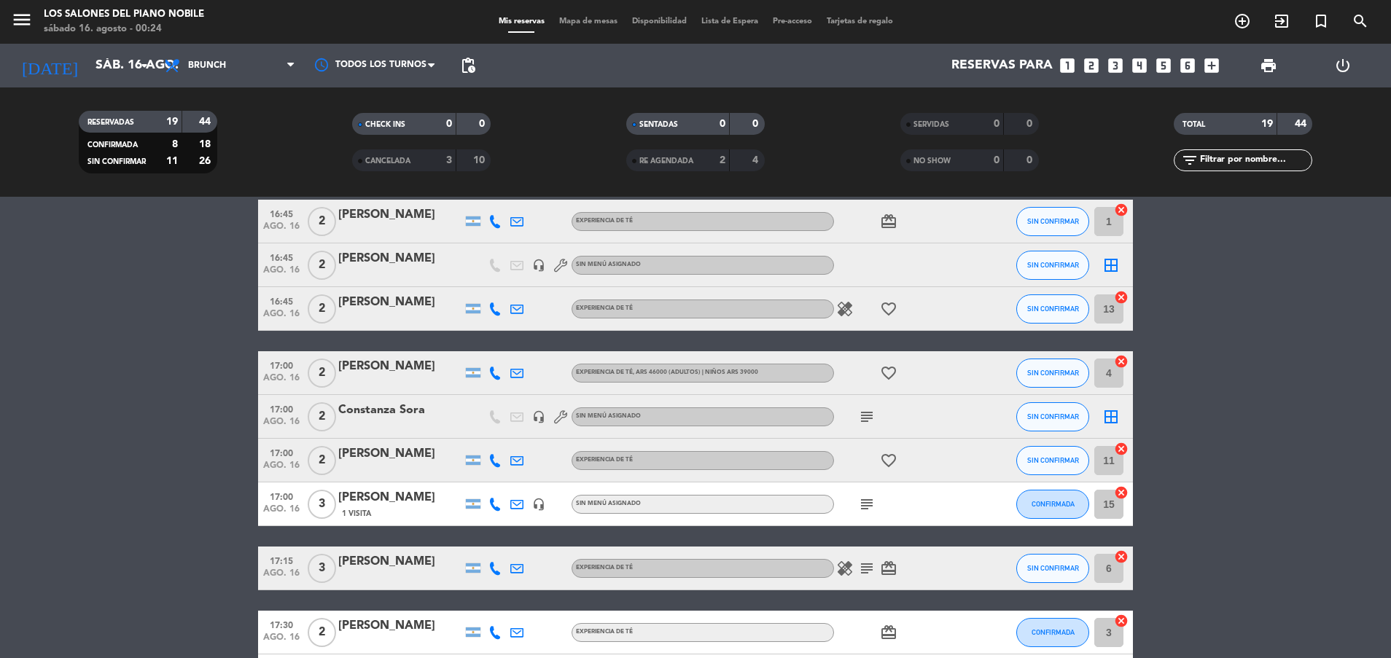
scroll to position [452, 0]
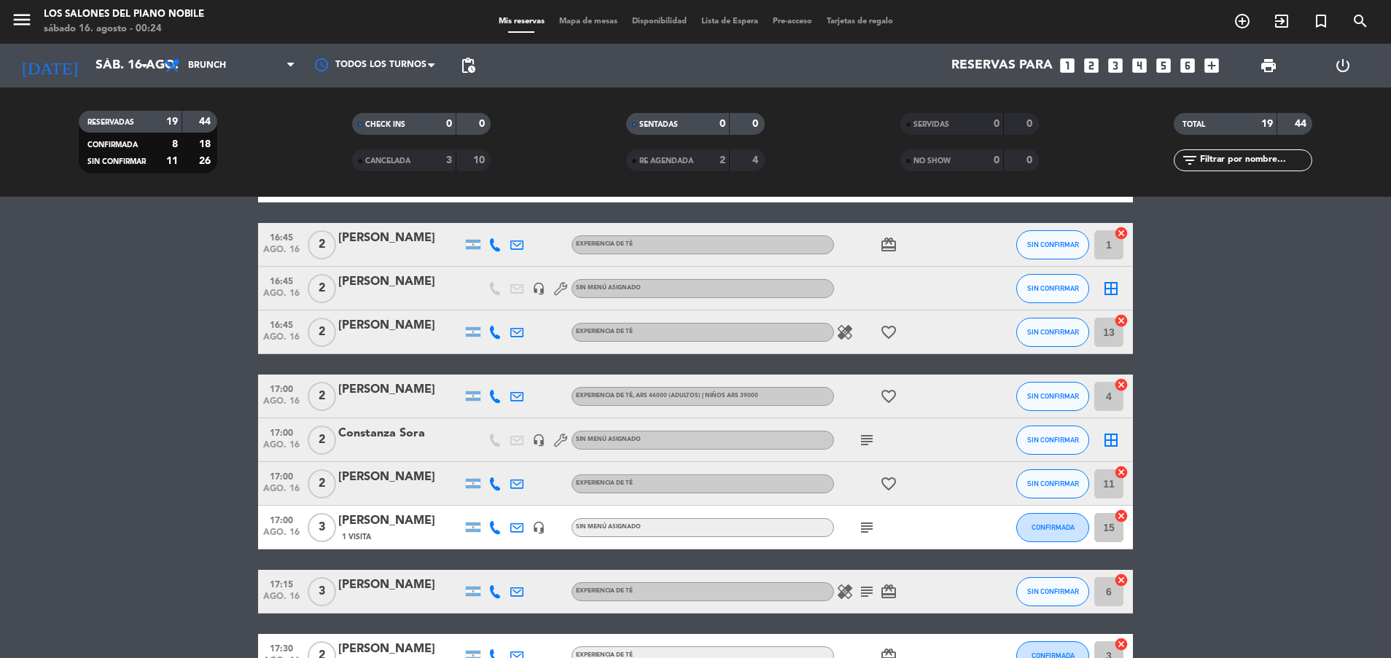
click at [359, 329] on div "[PERSON_NAME]" at bounding box center [400, 325] width 124 height 19
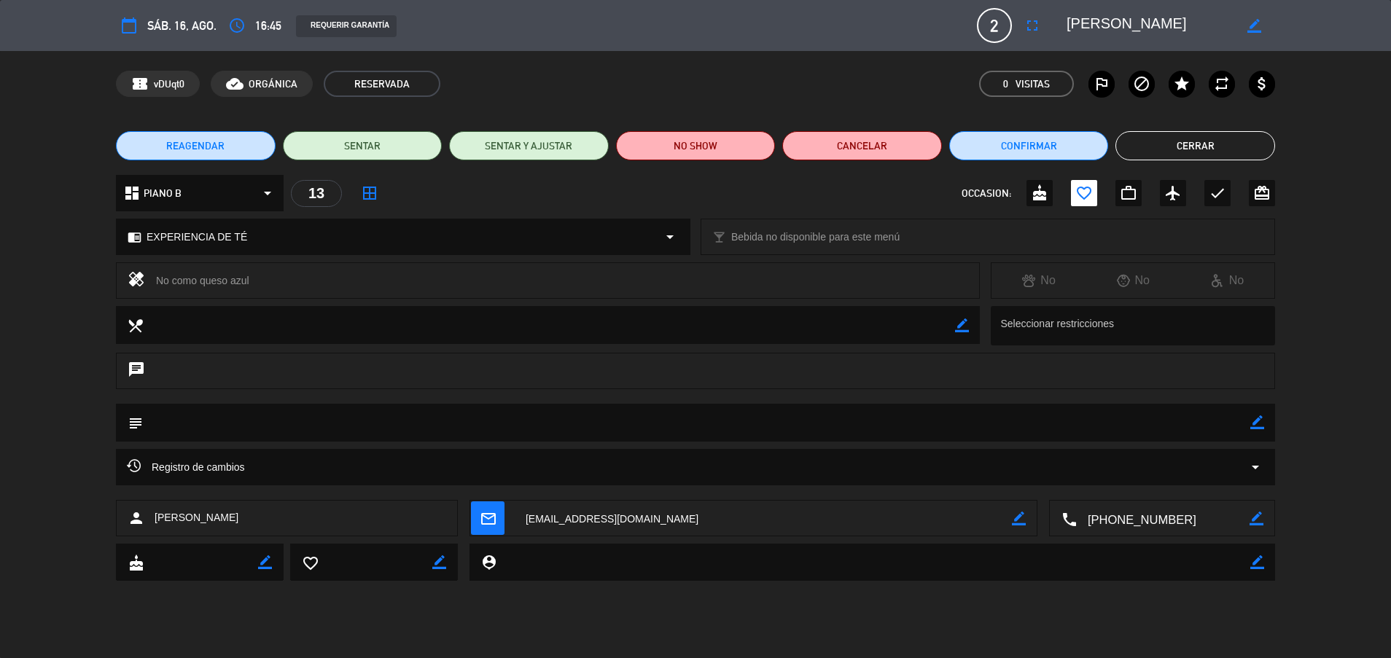
drag, startPoint x: 258, startPoint y: 285, endPoint x: 136, endPoint y: 286, distance: 121.7
click at [136, 286] on div "healing No como queso azul" at bounding box center [548, 280] width 864 height 36
drag, startPoint x: 136, startPoint y: 286, endPoint x: 380, endPoint y: 273, distance: 243.8
click at [380, 273] on div "No como queso azul" at bounding box center [562, 280] width 812 height 20
click at [1215, 137] on button "Cerrar" at bounding box center [1195, 145] width 160 height 29
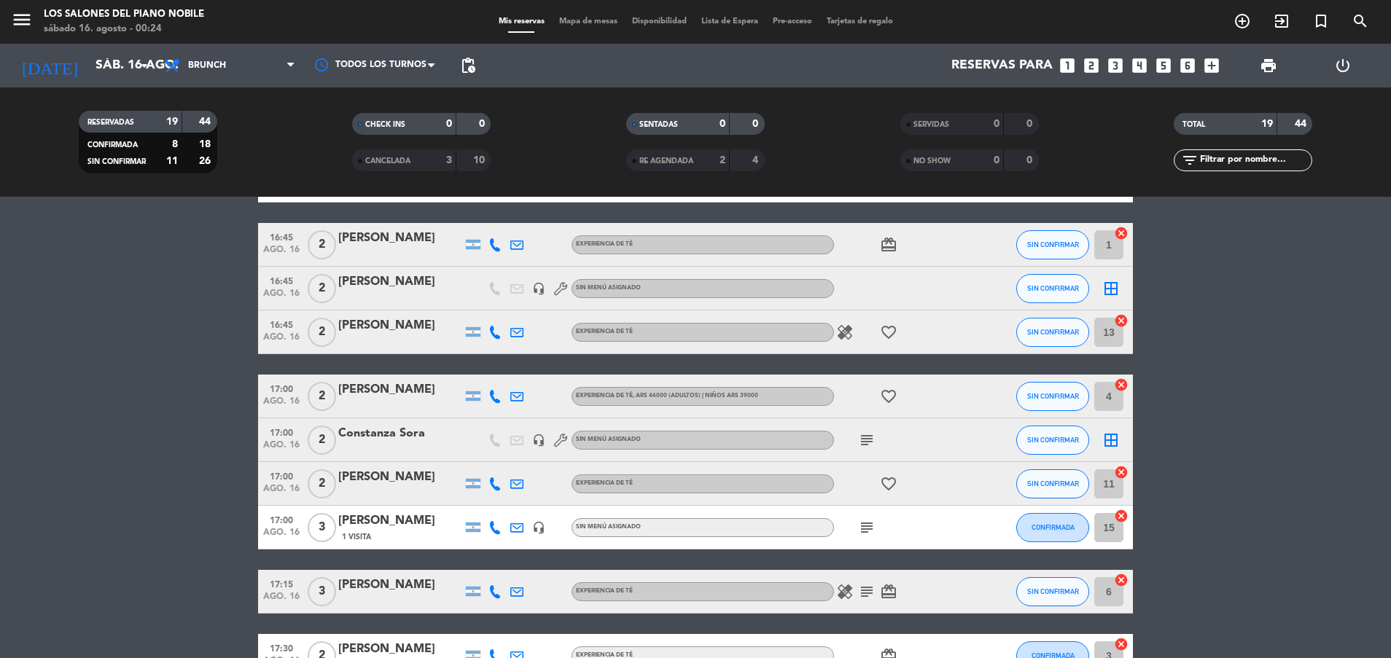
click at [397, 406] on div at bounding box center [400, 406] width 124 height 12
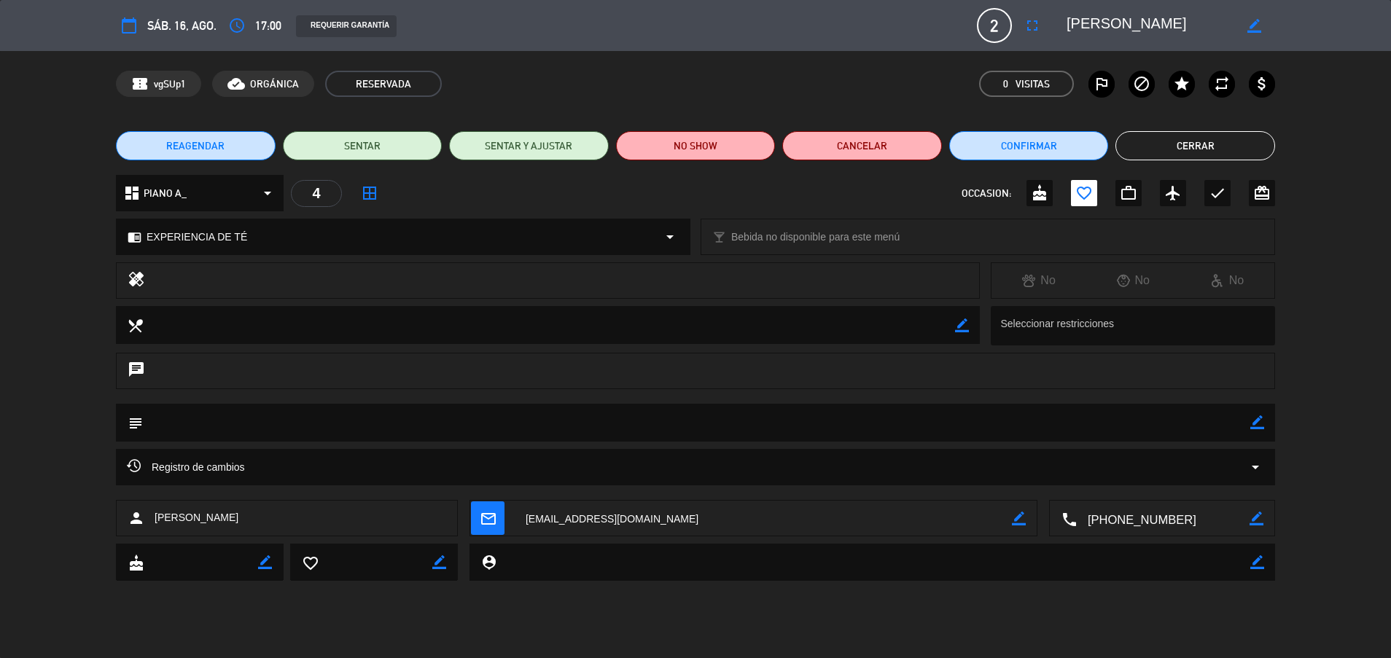
click at [1227, 145] on button "Cerrar" at bounding box center [1195, 145] width 160 height 29
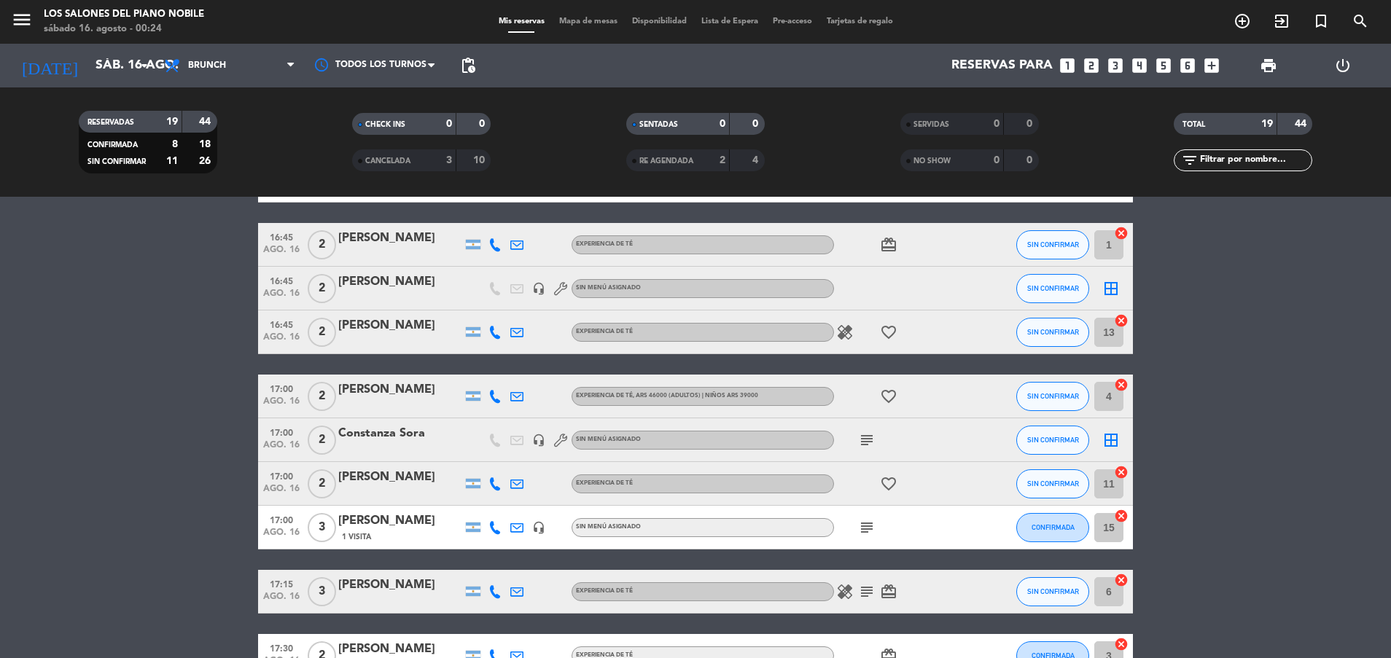
click at [354, 426] on div "Constanza Sora" at bounding box center [400, 433] width 124 height 19
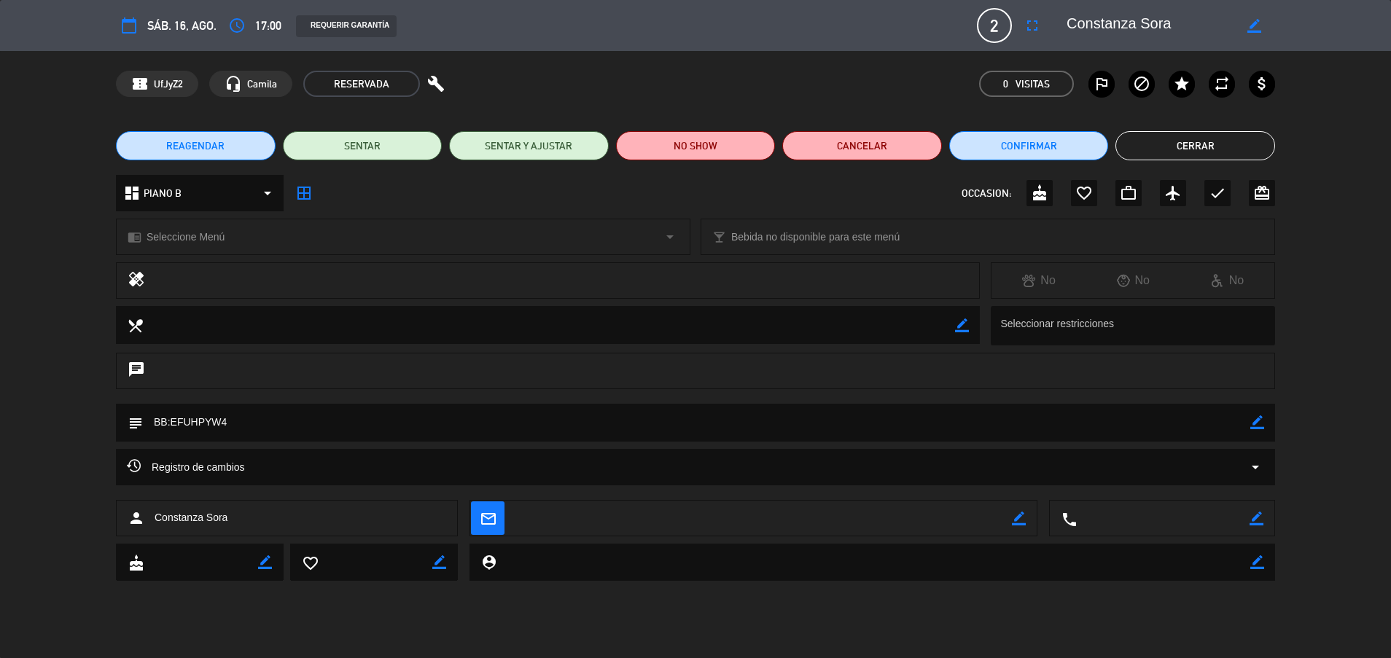
click at [1159, 140] on button "Cerrar" at bounding box center [1195, 145] width 160 height 29
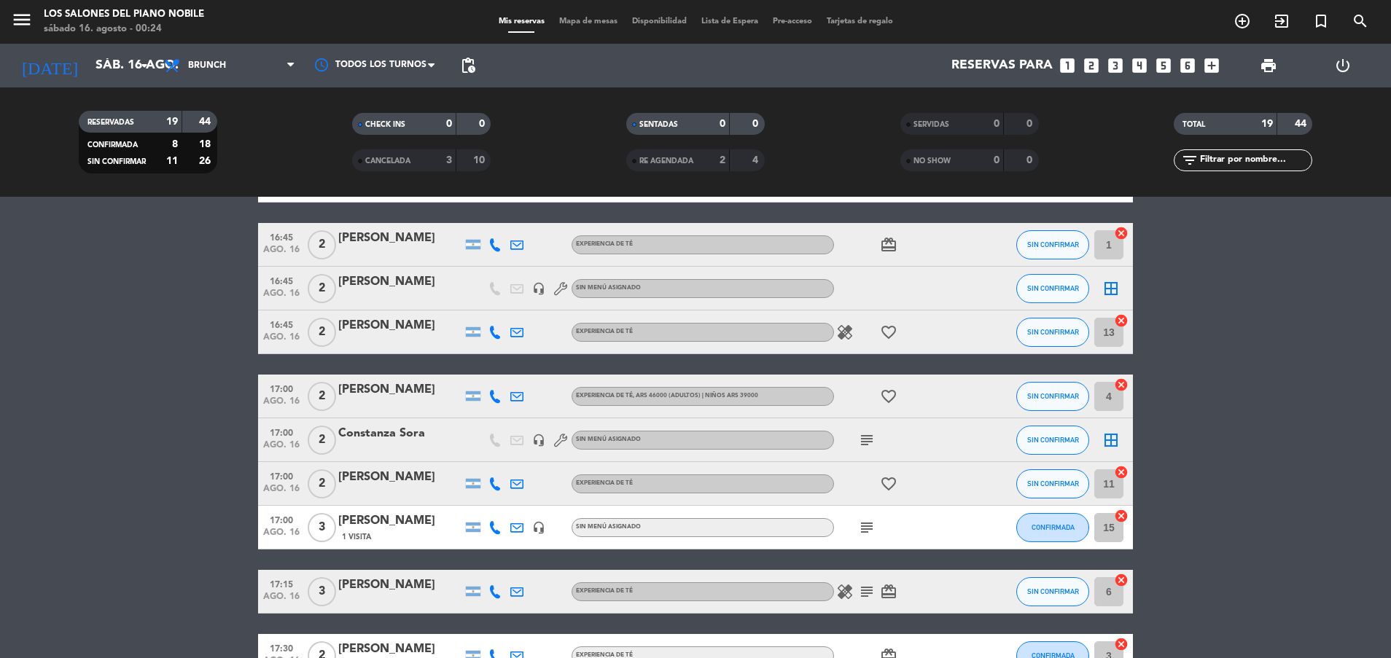
click at [383, 491] on div at bounding box center [400, 494] width 124 height 12
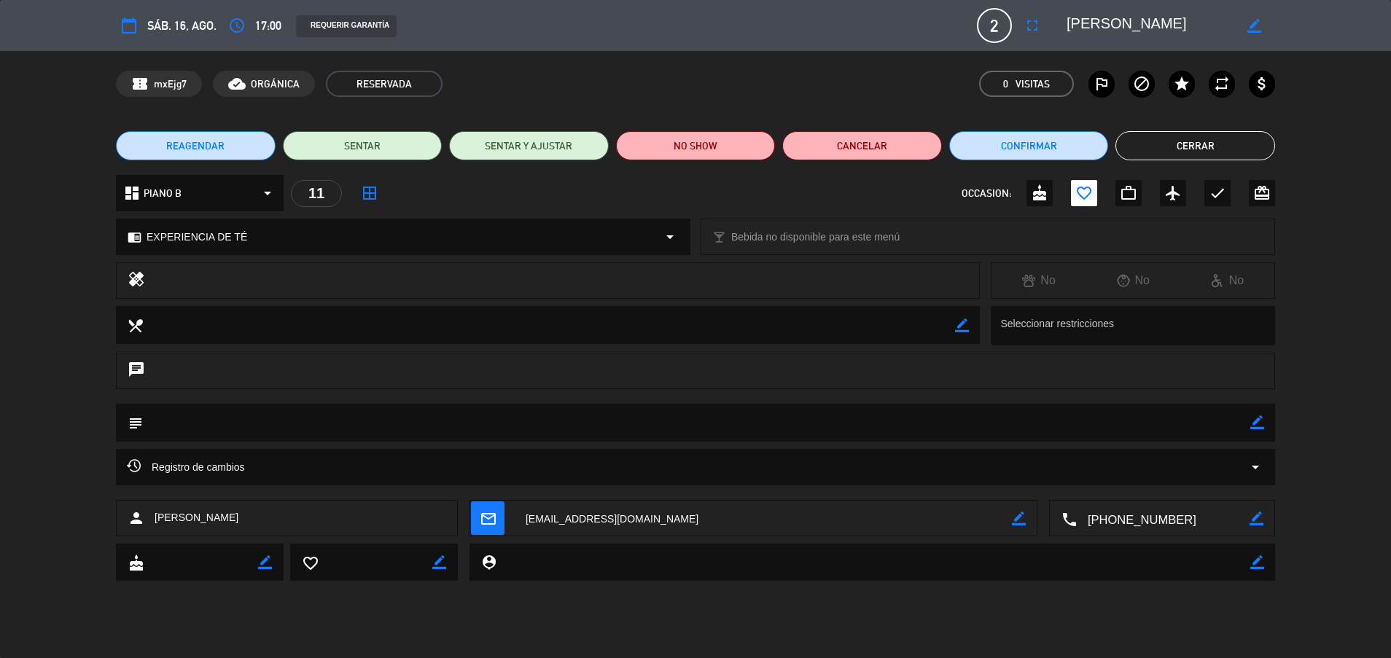
click at [1203, 127] on div "REAGENDAR SENTAR SENTAR Y AJUSTAR NO SHOW Cancelar Confirmar Cerrar" at bounding box center [695, 146] width 1391 height 58
click at [1190, 147] on button "Cerrar" at bounding box center [1195, 145] width 160 height 29
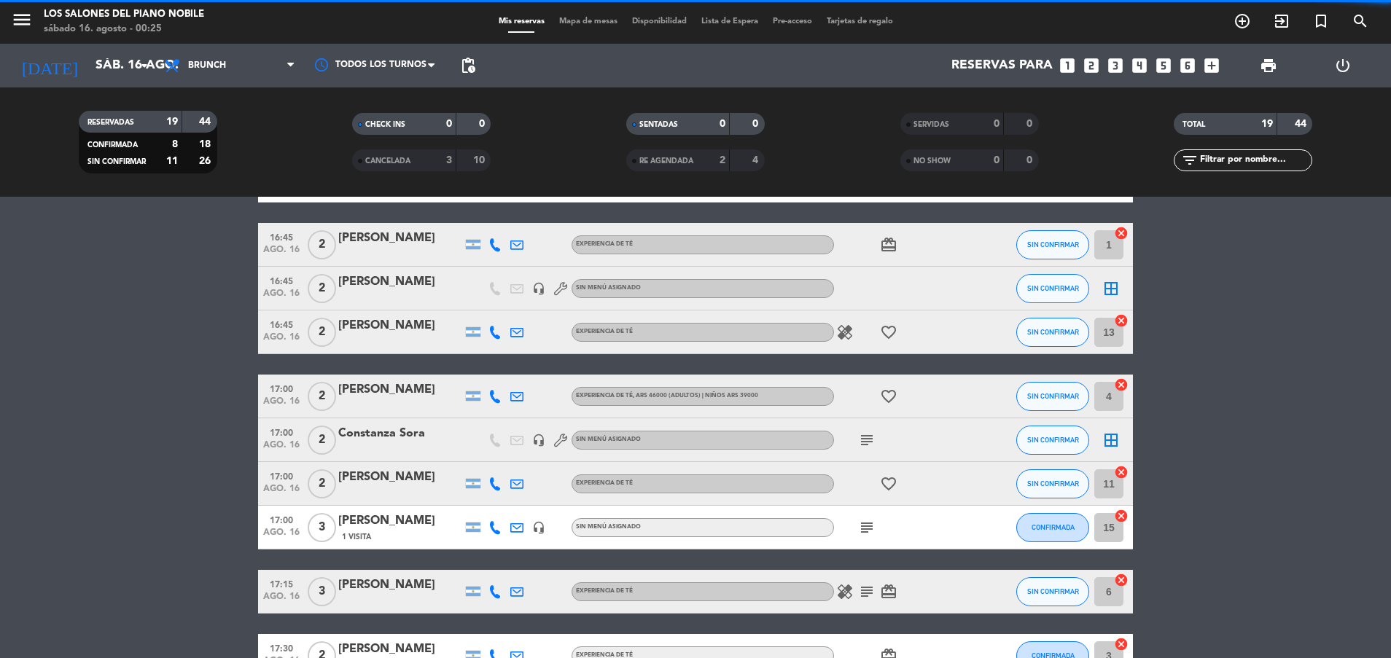
click at [399, 513] on div "[PERSON_NAME]" at bounding box center [400, 521] width 124 height 19
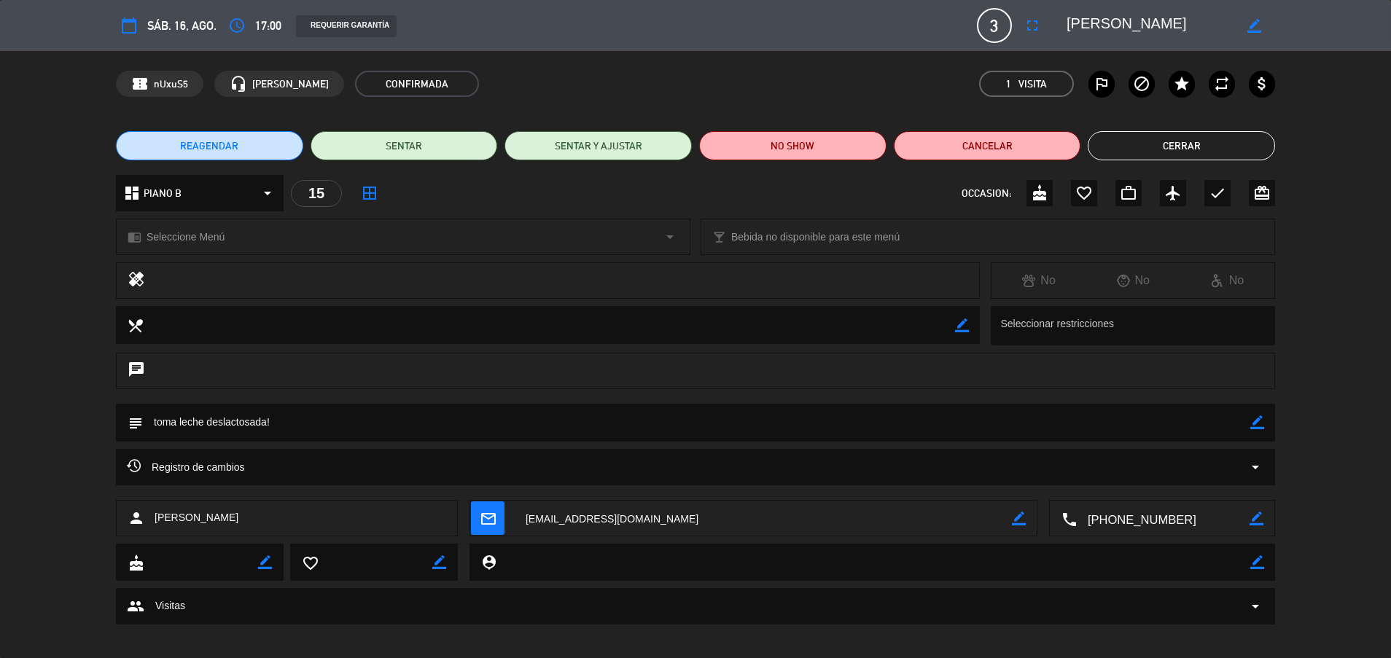
click at [1141, 161] on div "REAGENDAR SENTAR SENTAR Y AJUSTAR NO SHOW Cancelar Cerrar" at bounding box center [695, 146] width 1391 height 58
click at [1132, 173] on div "REAGENDAR SENTAR SENTAR Y AJUSTAR NO SHOW Cancelar Cerrar" at bounding box center [695, 146] width 1391 height 58
click at [1187, 125] on div "REAGENDAR SENTAR SENTAR Y AJUSTAR NO SHOW Cancelar Cerrar" at bounding box center [695, 146] width 1391 height 58
click at [1168, 168] on div "REAGENDAR SENTAR SENTAR Y AJUSTAR NO SHOW Cancelar Cerrar" at bounding box center [695, 146] width 1391 height 58
click at [1165, 152] on button "Cerrar" at bounding box center [1180, 145] width 187 height 29
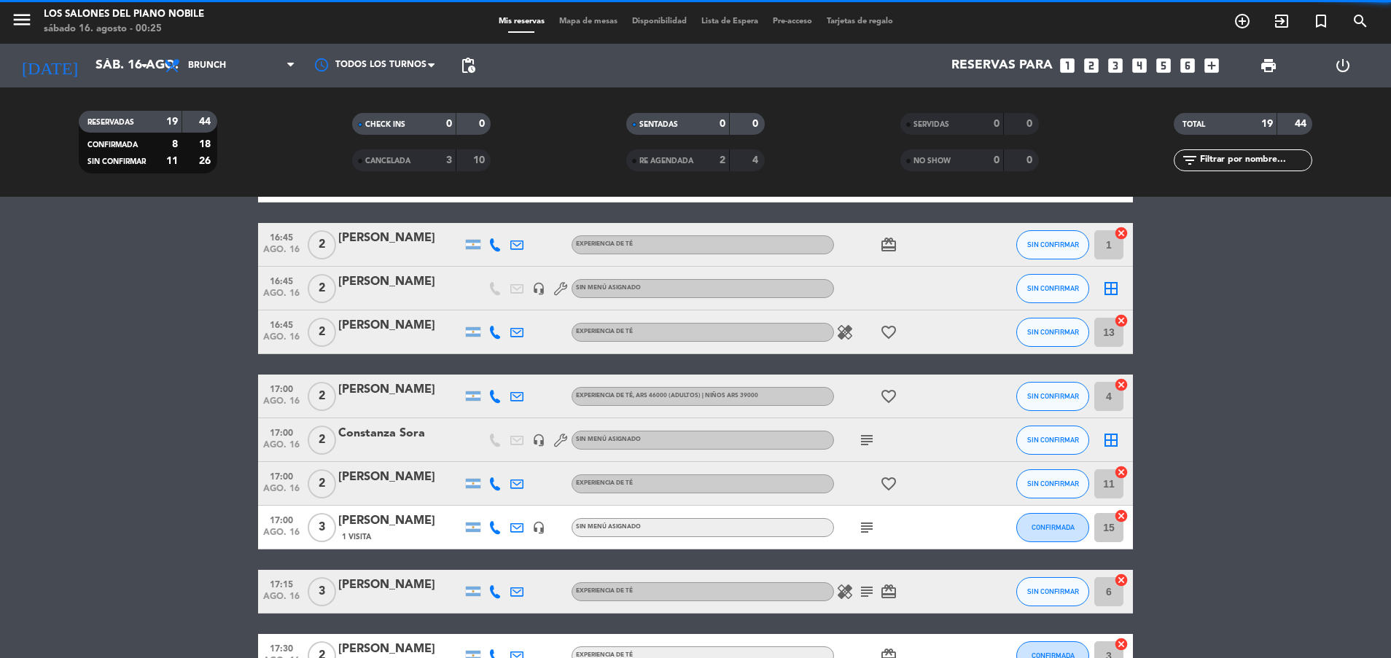
scroll to position [652, 0]
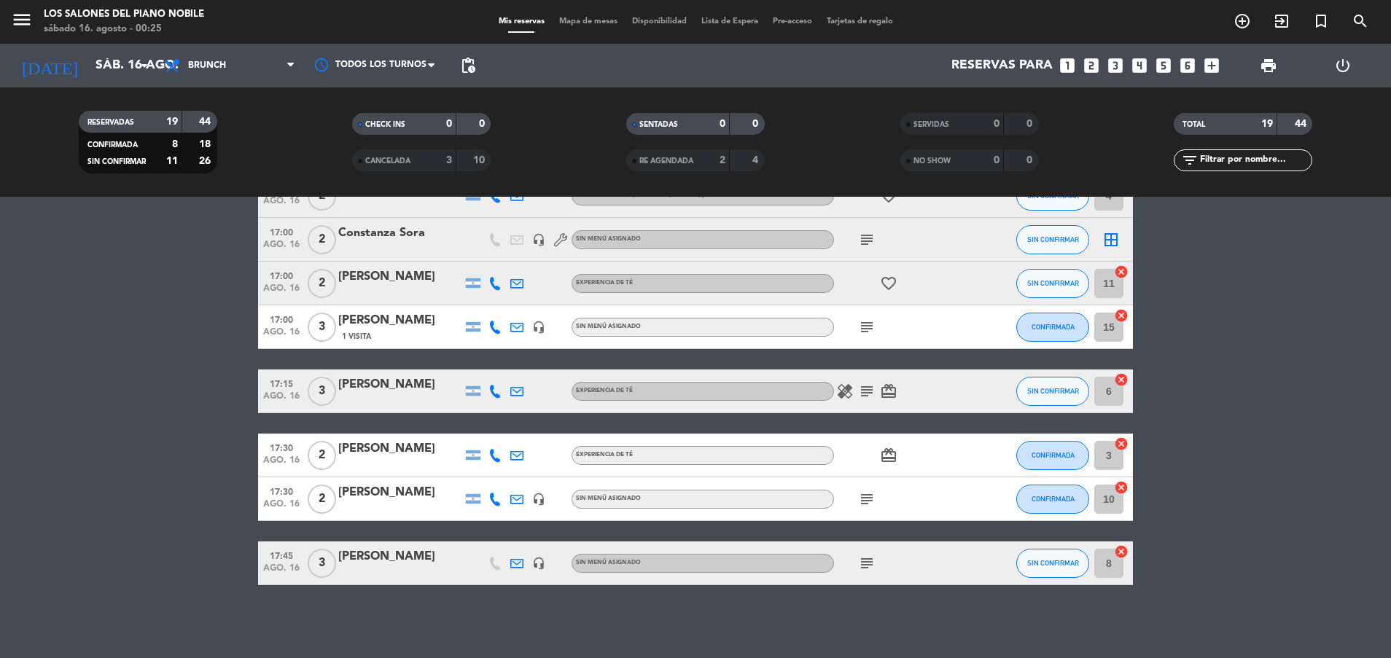
click at [353, 383] on div "[PERSON_NAME]" at bounding box center [400, 384] width 124 height 19
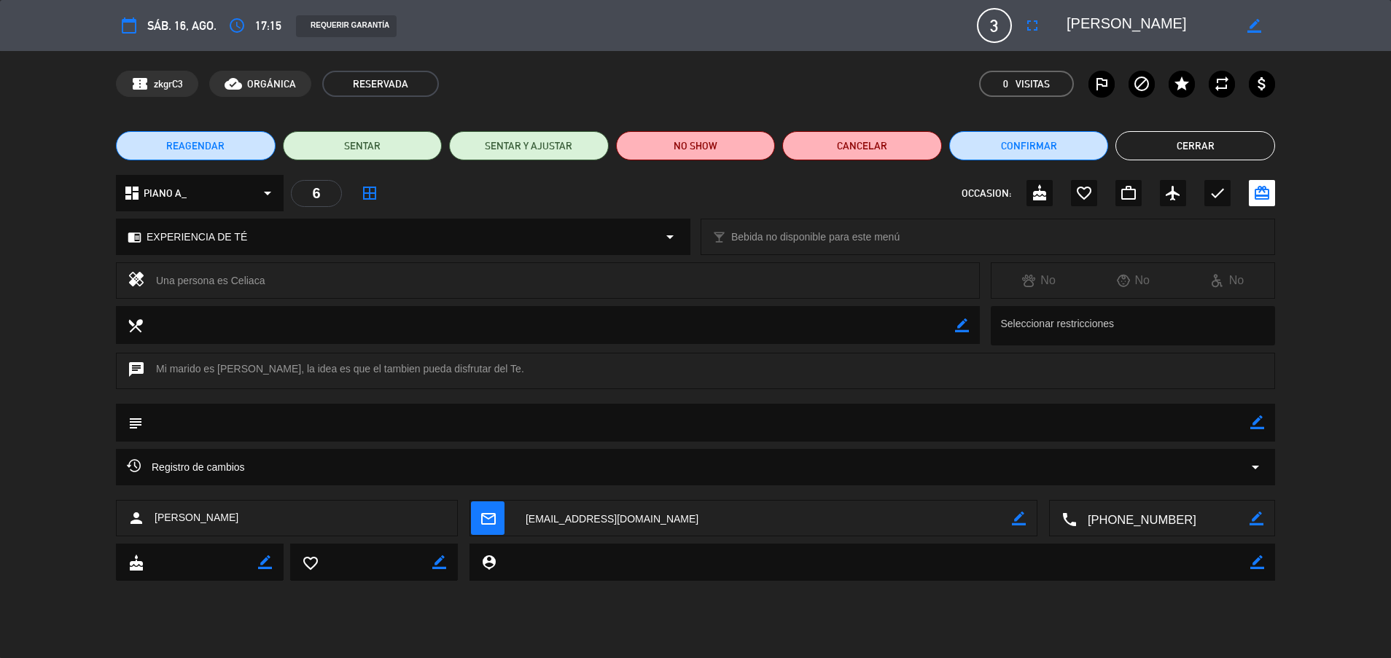
click at [1203, 138] on button "Cerrar" at bounding box center [1195, 145] width 160 height 29
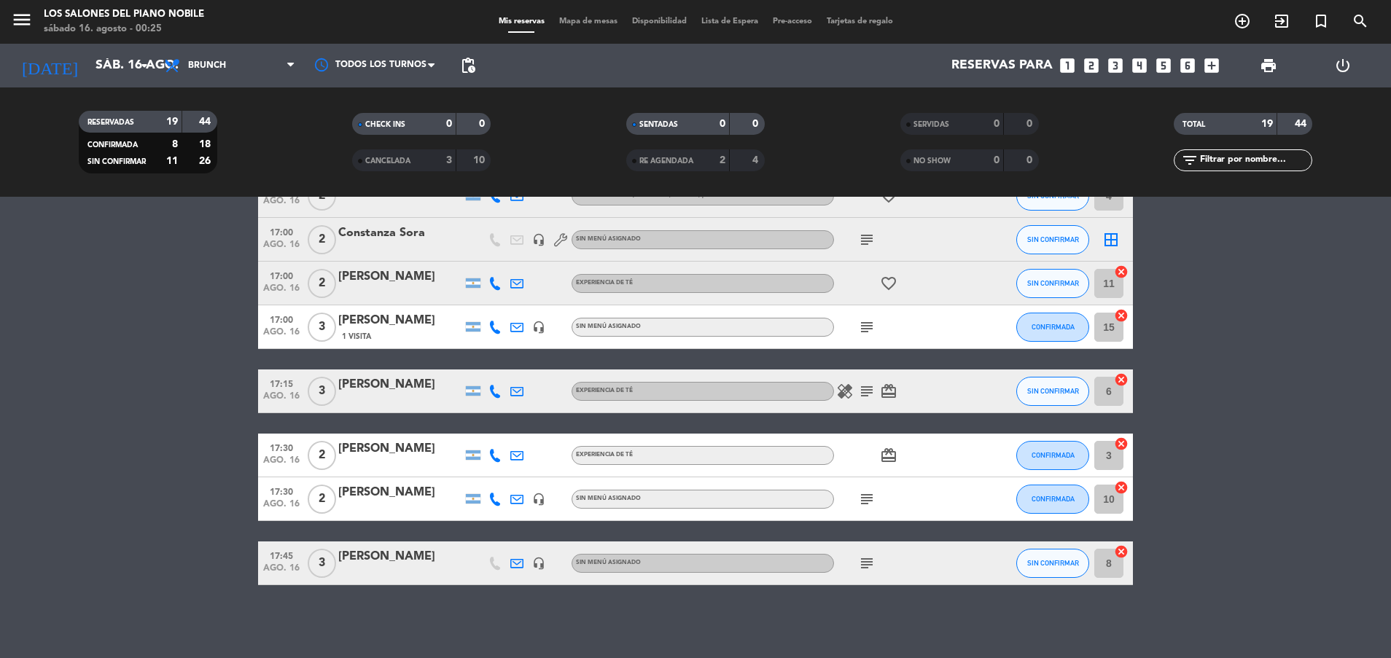
click at [412, 438] on div "17:30 [DATE] 2 [PERSON_NAME] EXPERIENCIA DE TÉ card_giftcard CONFIRMADA 3 cancel" at bounding box center [695, 456] width 875 height 44
click at [378, 400] on div at bounding box center [400, 401] width 124 height 12
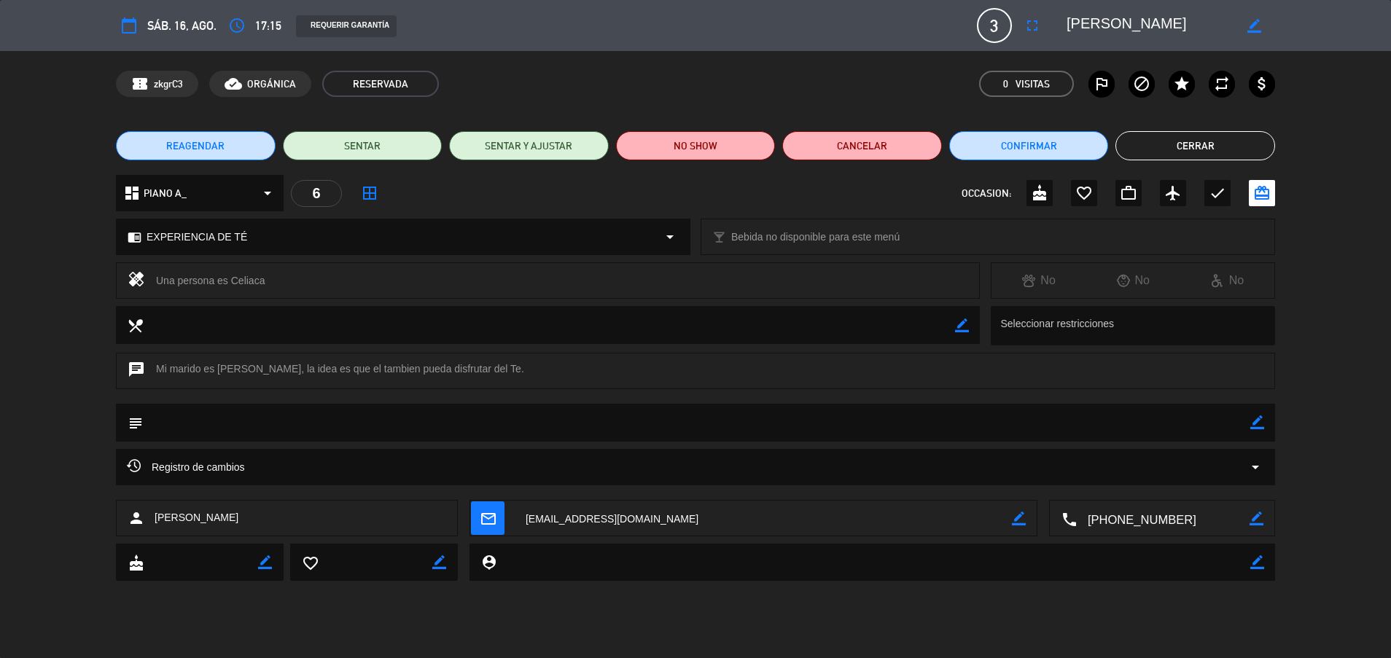
click at [1208, 144] on button "Cerrar" at bounding box center [1195, 145] width 160 height 29
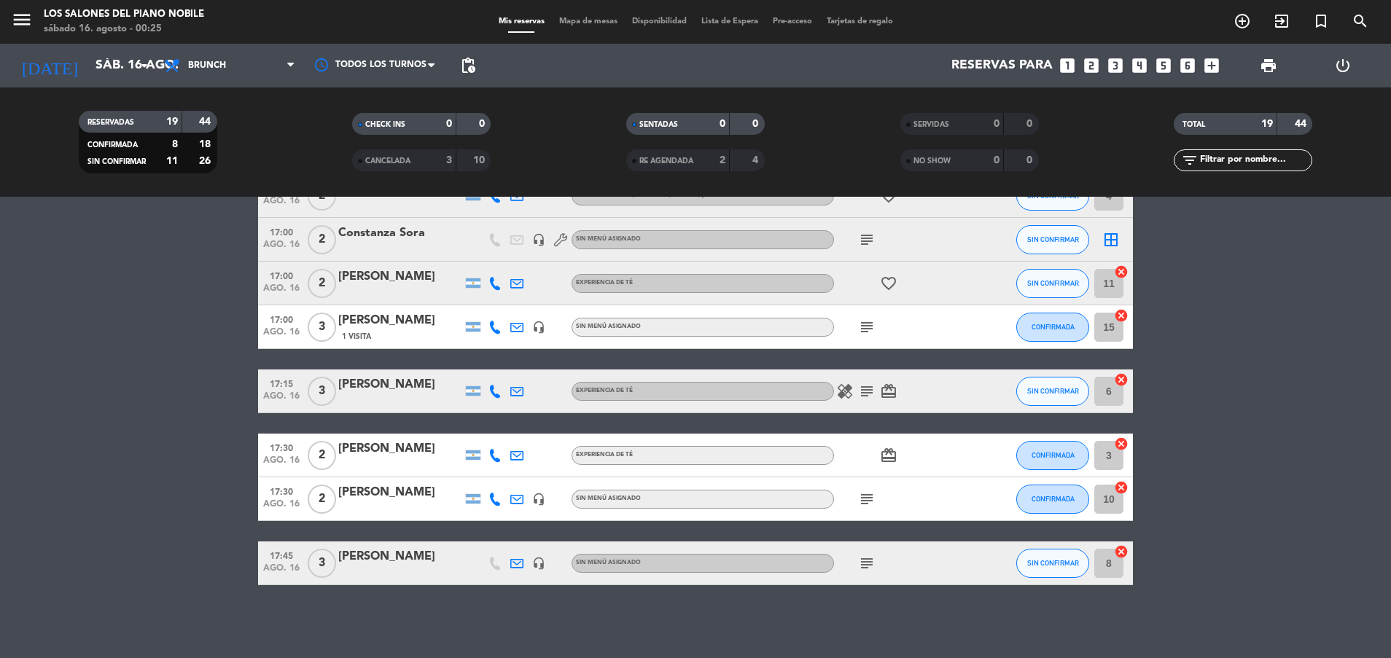
click at [402, 439] on div "17:30 [DATE] 2 [PERSON_NAME] EXPERIENCIA DE TÉ card_giftcard CONFIRMADA 3 cancel" at bounding box center [695, 456] width 875 height 44
click at [391, 456] on div "[PERSON_NAME]" at bounding box center [400, 448] width 124 height 19
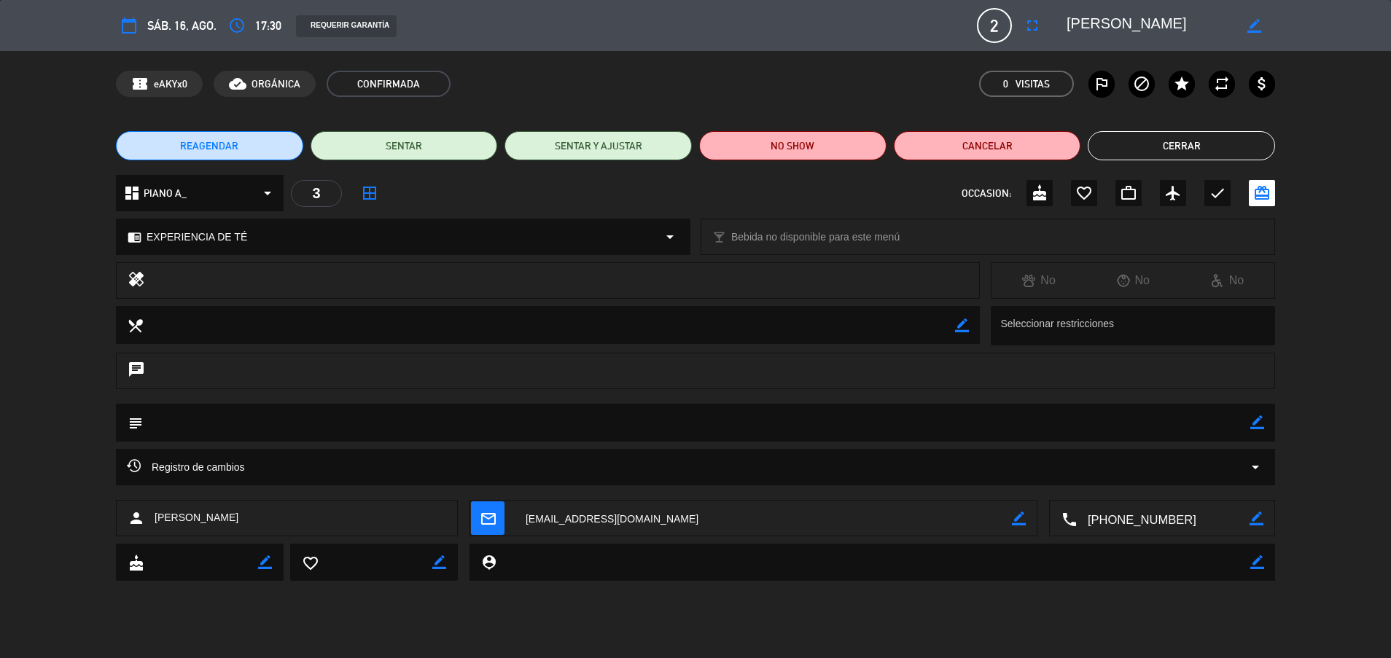
click at [1226, 146] on button "Cerrar" at bounding box center [1180, 145] width 187 height 29
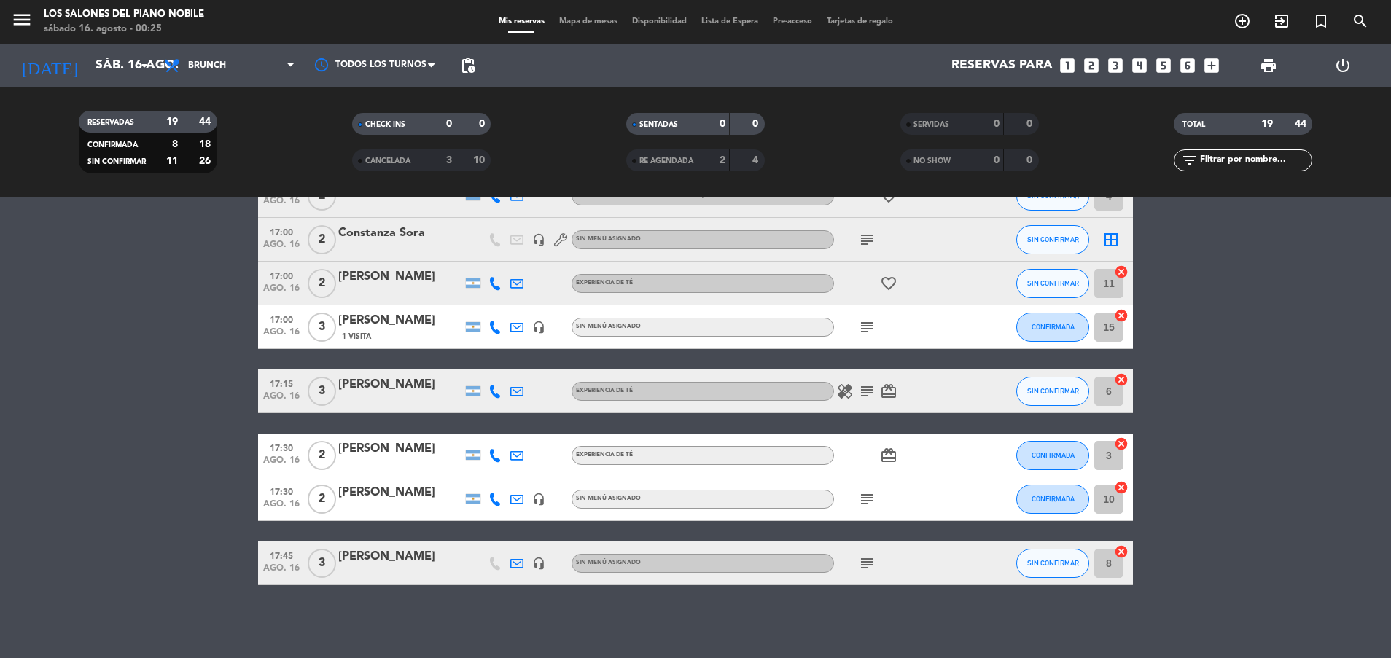
click at [346, 518] on div "17:30 [DATE] 2 [PERSON_NAME] headset_mic Sin menú asignado subject CONFIRMADA 1…" at bounding box center [695, 499] width 875 height 44
click at [359, 499] on div "[PERSON_NAME]" at bounding box center [400, 492] width 124 height 19
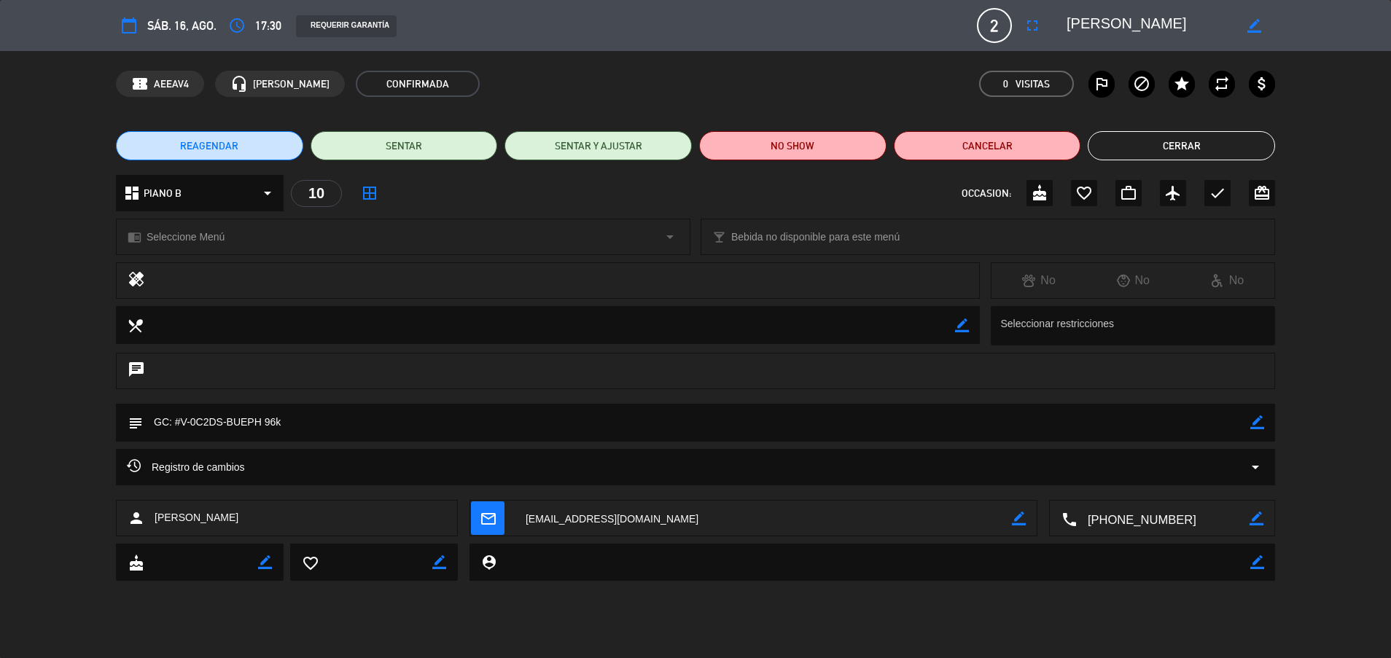
click at [1170, 155] on button "Cerrar" at bounding box center [1180, 145] width 187 height 29
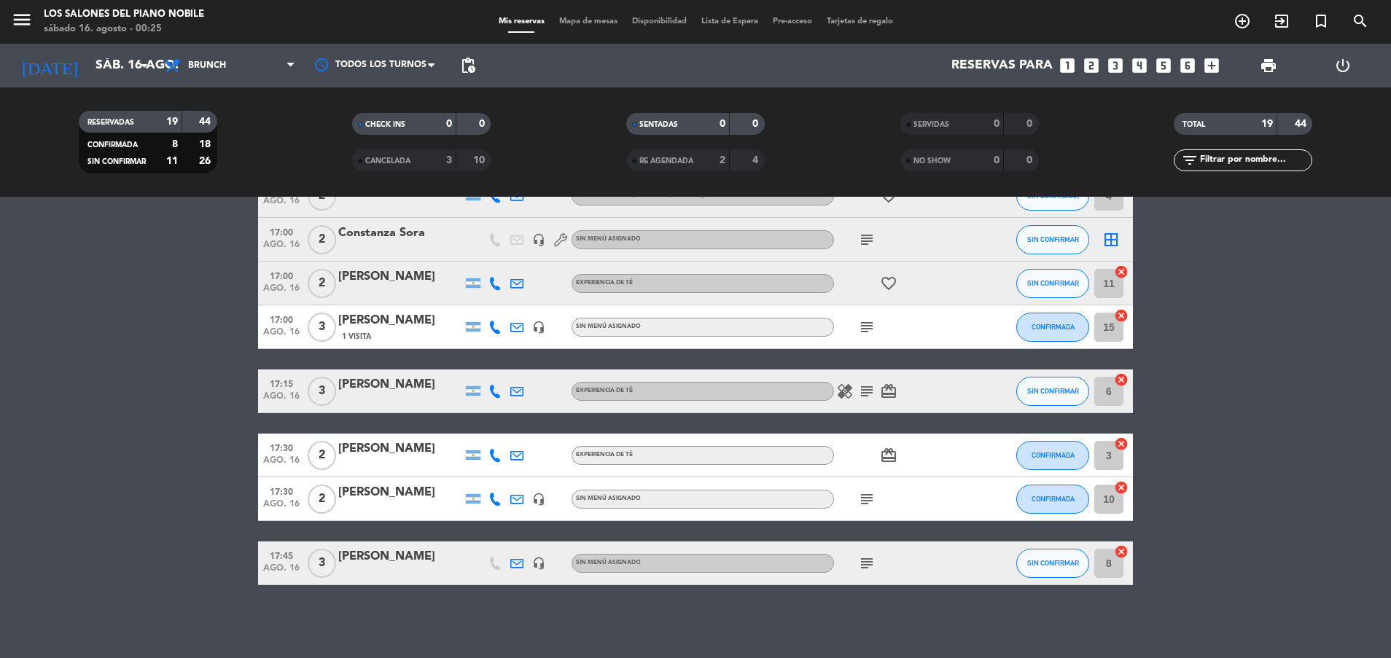
click at [399, 570] on div at bounding box center [400, 573] width 124 height 12
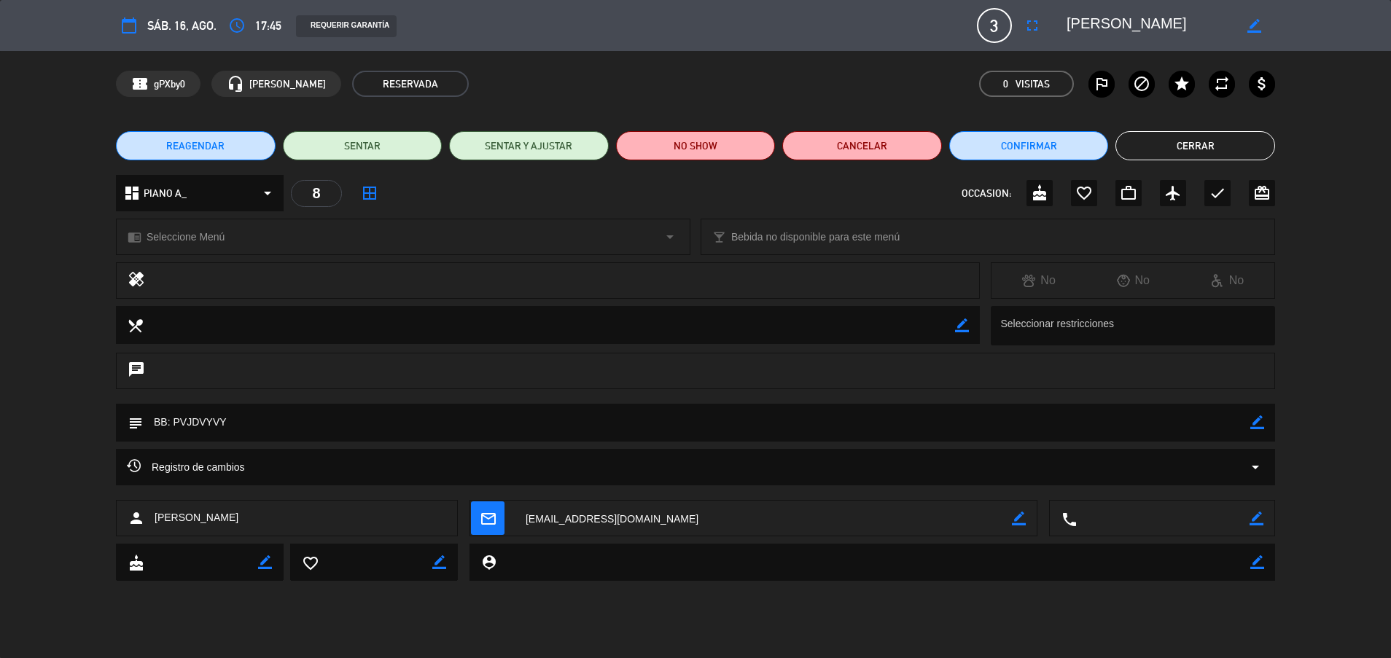
click at [1166, 149] on button "Cerrar" at bounding box center [1195, 145] width 160 height 29
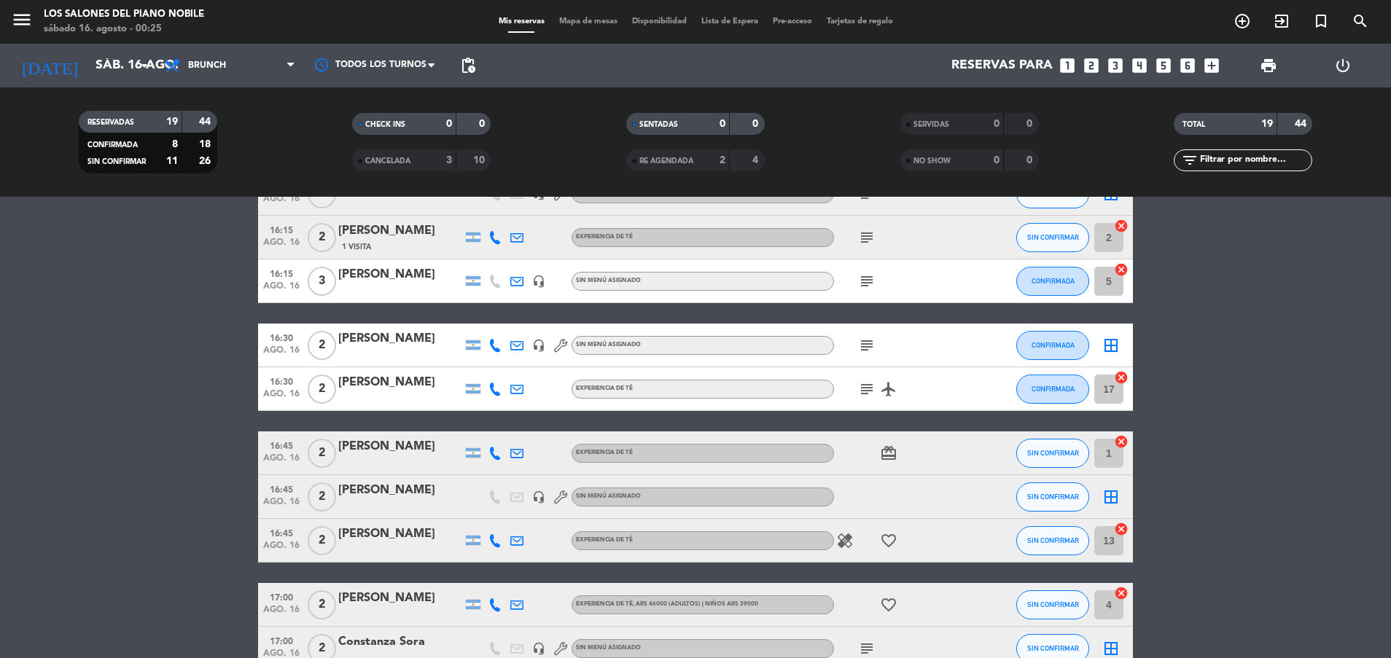
scroll to position [0, 0]
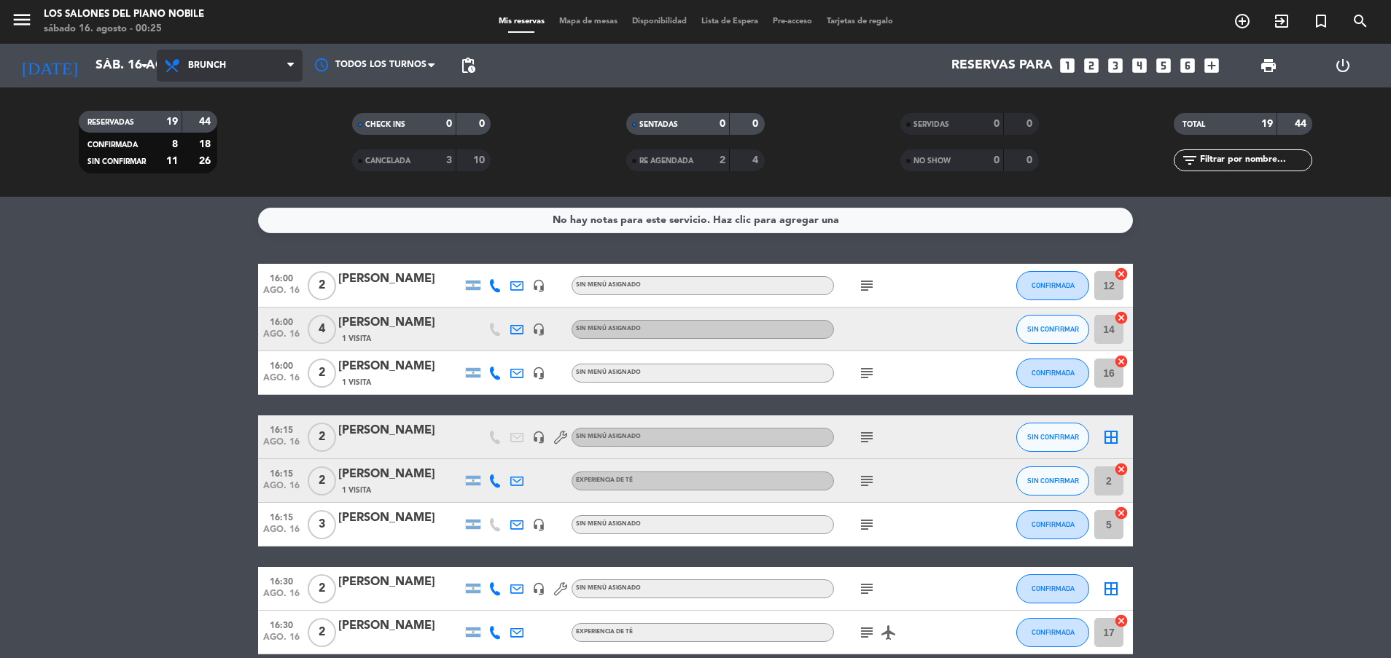
click at [236, 73] on span "Brunch" at bounding box center [230, 66] width 146 height 32
click at [224, 69] on span "Brunch" at bounding box center [207, 65] width 38 height 10
click at [216, 216] on ng-component "menu Los Salones del Piano [PERSON_NAME] [DATE] 16. agosto - 00:25 Mis reservas…" at bounding box center [695, 329] width 1391 height 658
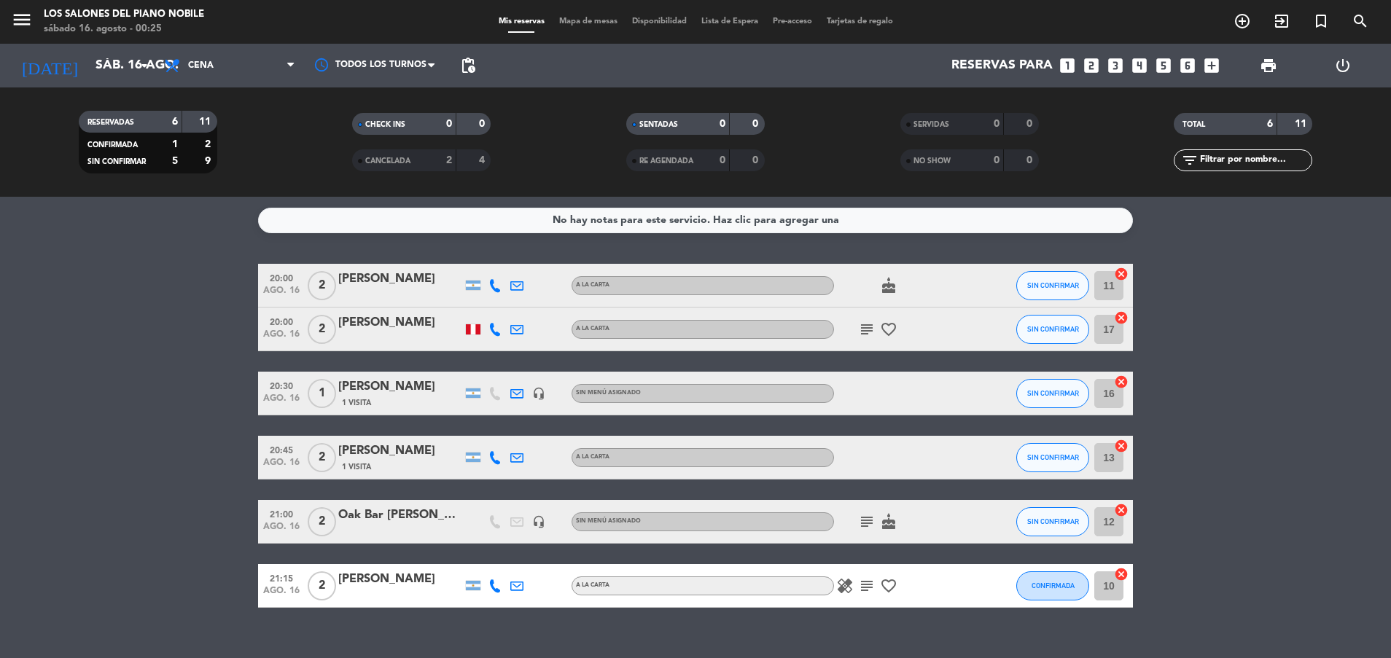
click at [379, 270] on div "[PERSON_NAME]" at bounding box center [400, 279] width 124 height 19
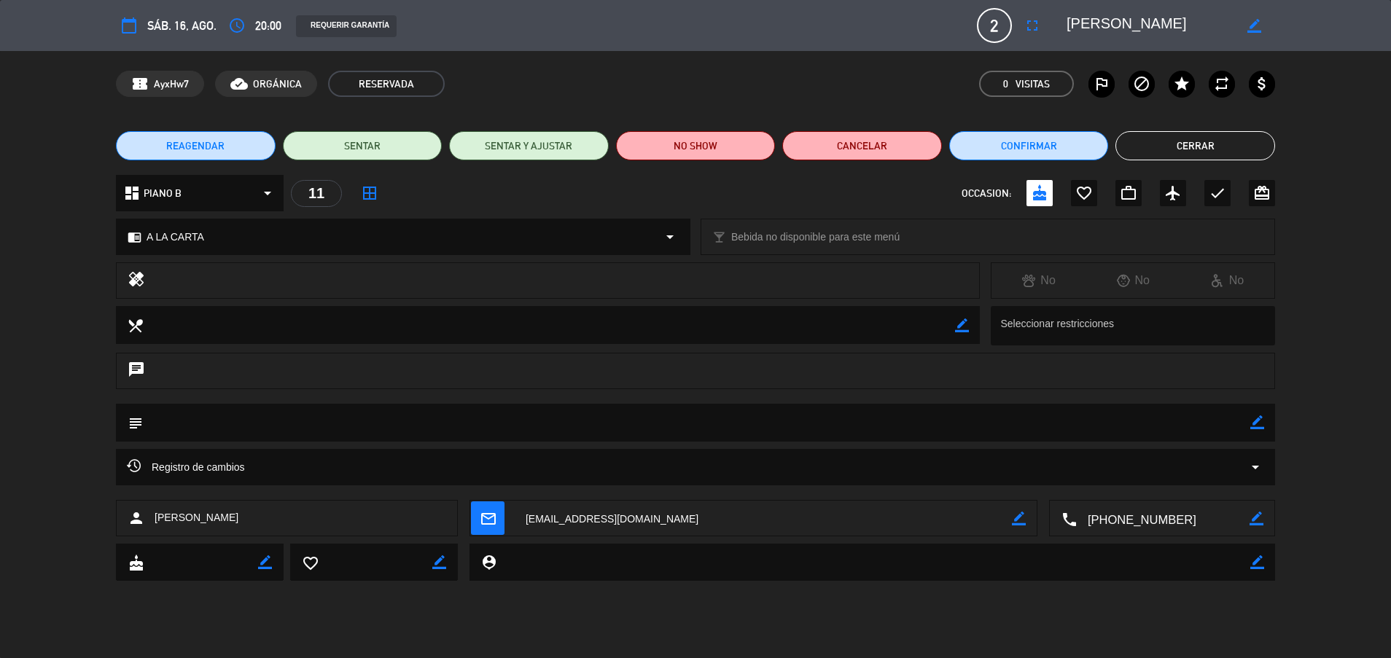
click at [1186, 155] on button "Cerrar" at bounding box center [1195, 145] width 160 height 29
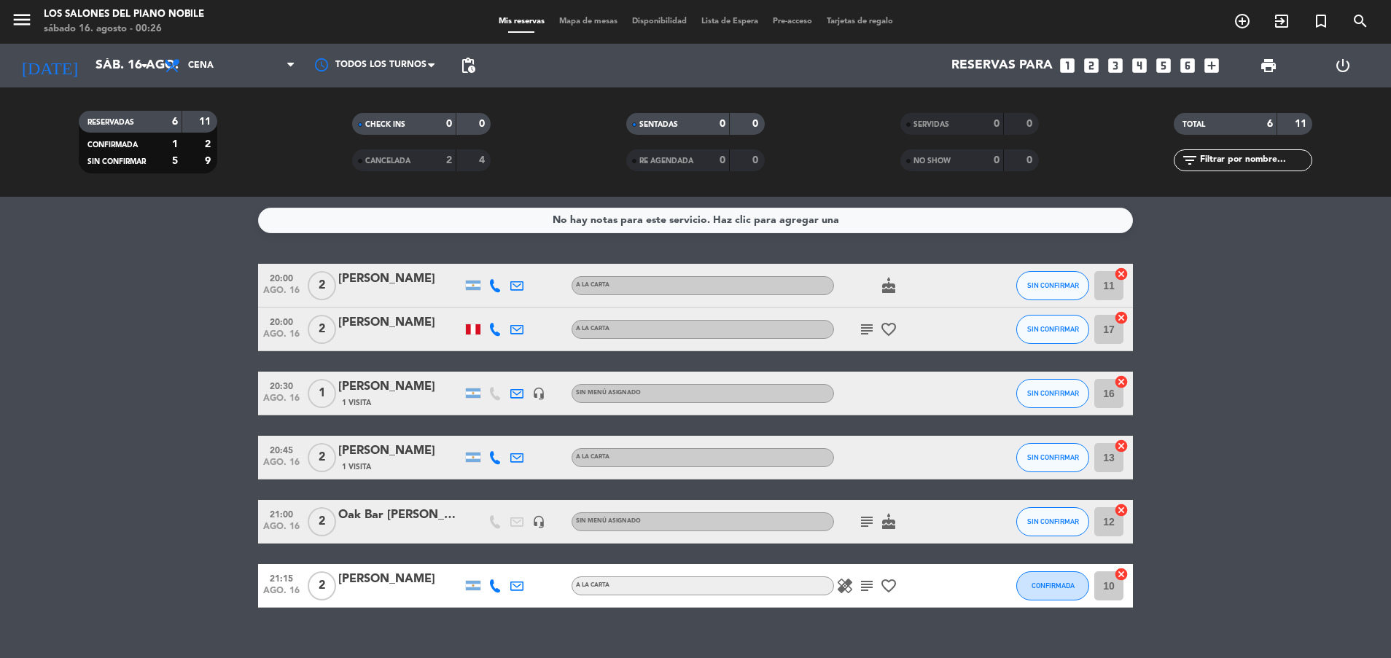
click at [393, 324] on div "[PERSON_NAME]" at bounding box center [400, 322] width 124 height 19
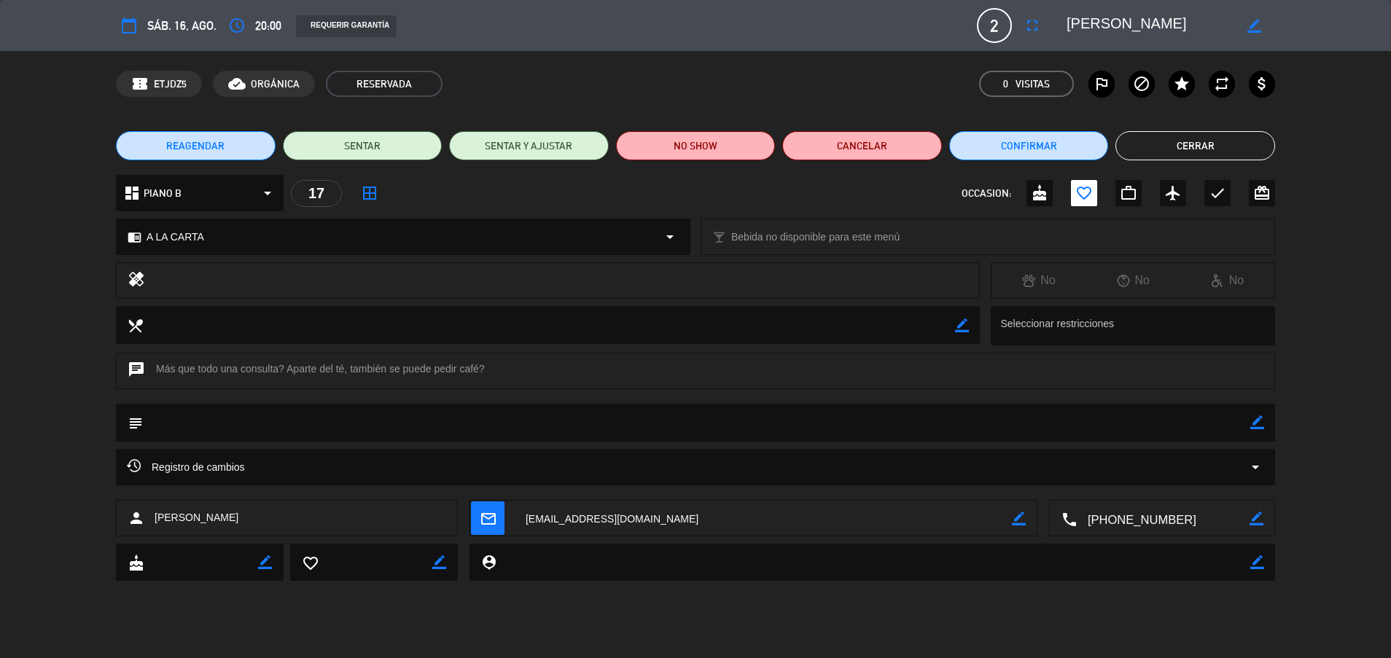
click at [1136, 133] on button "Cerrar" at bounding box center [1195, 145] width 160 height 29
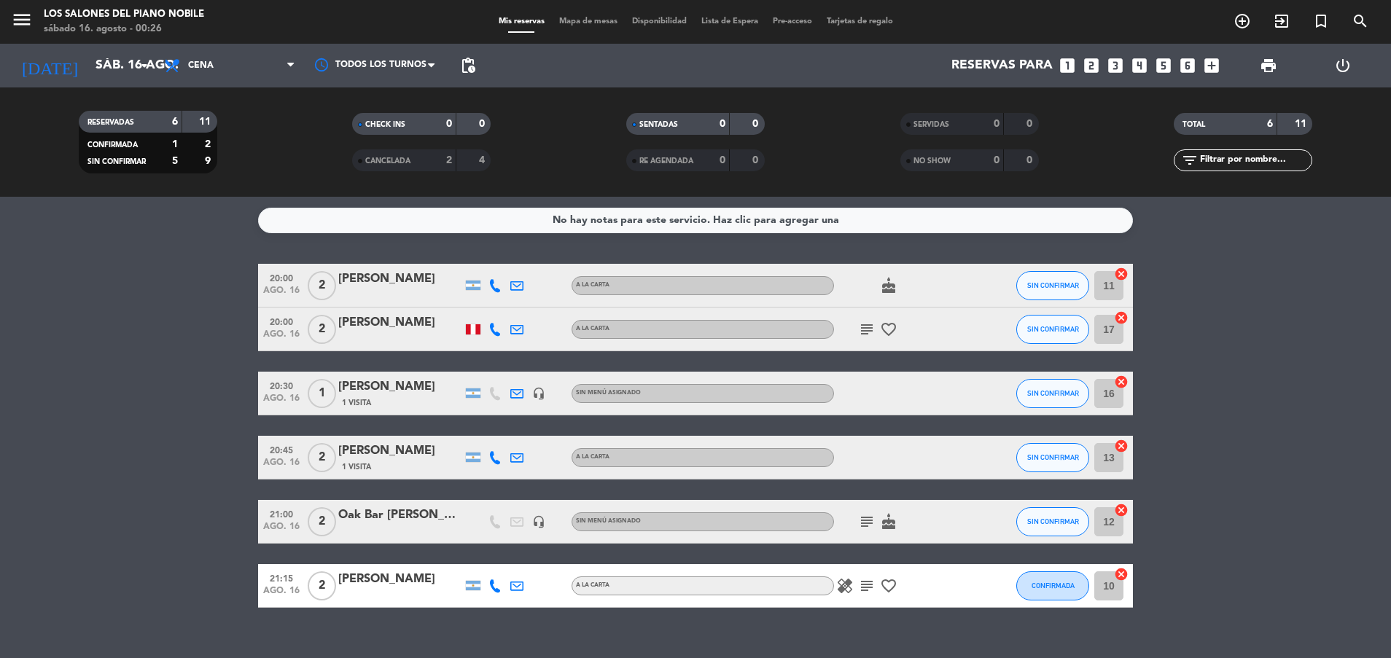
click at [372, 400] on div "1 Visita" at bounding box center [400, 402] width 124 height 12
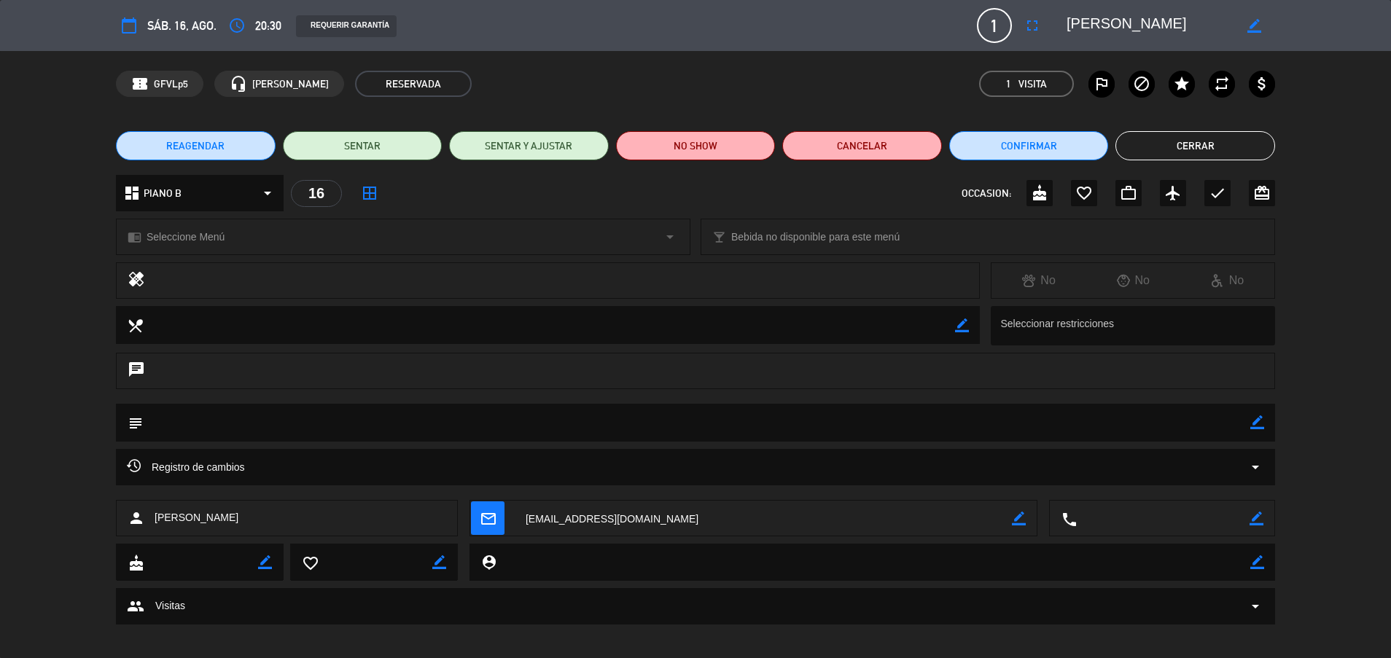
click at [1176, 133] on button "Cerrar" at bounding box center [1195, 145] width 160 height 29
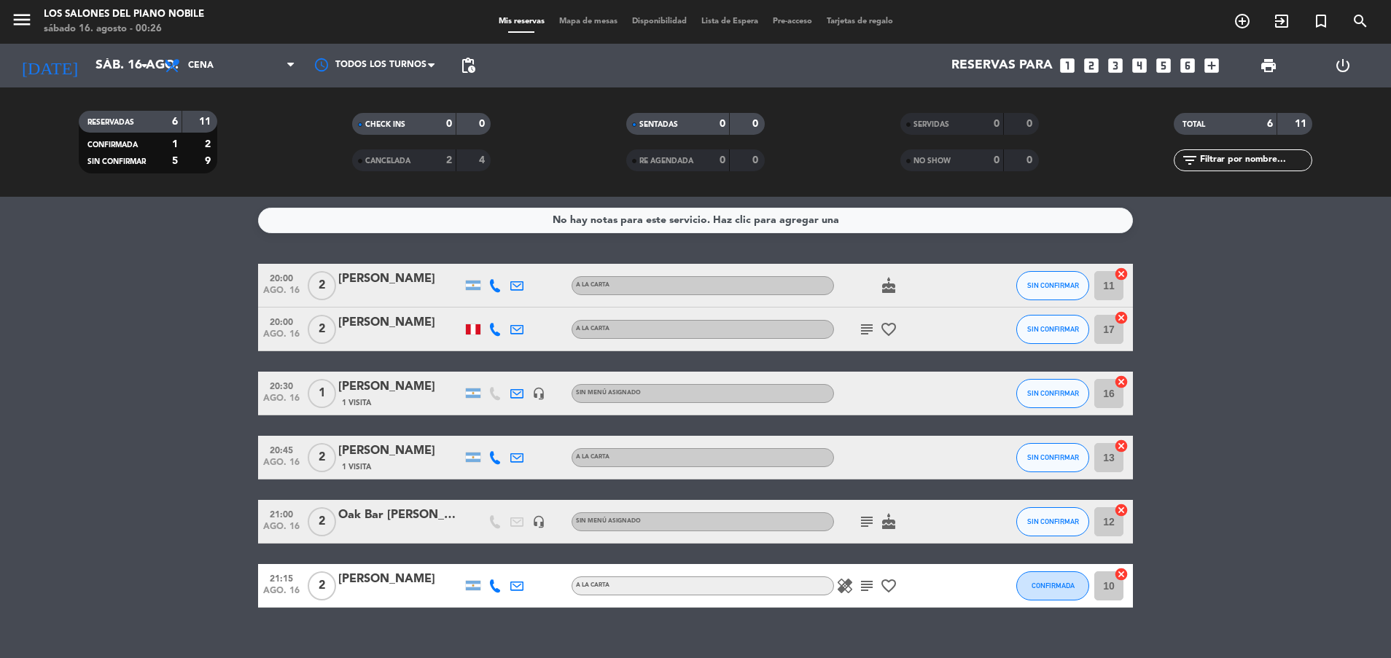
click at [383, 458] on div "[PERSON_NAME]" at bounding box center [400, 451] width 124 height 19
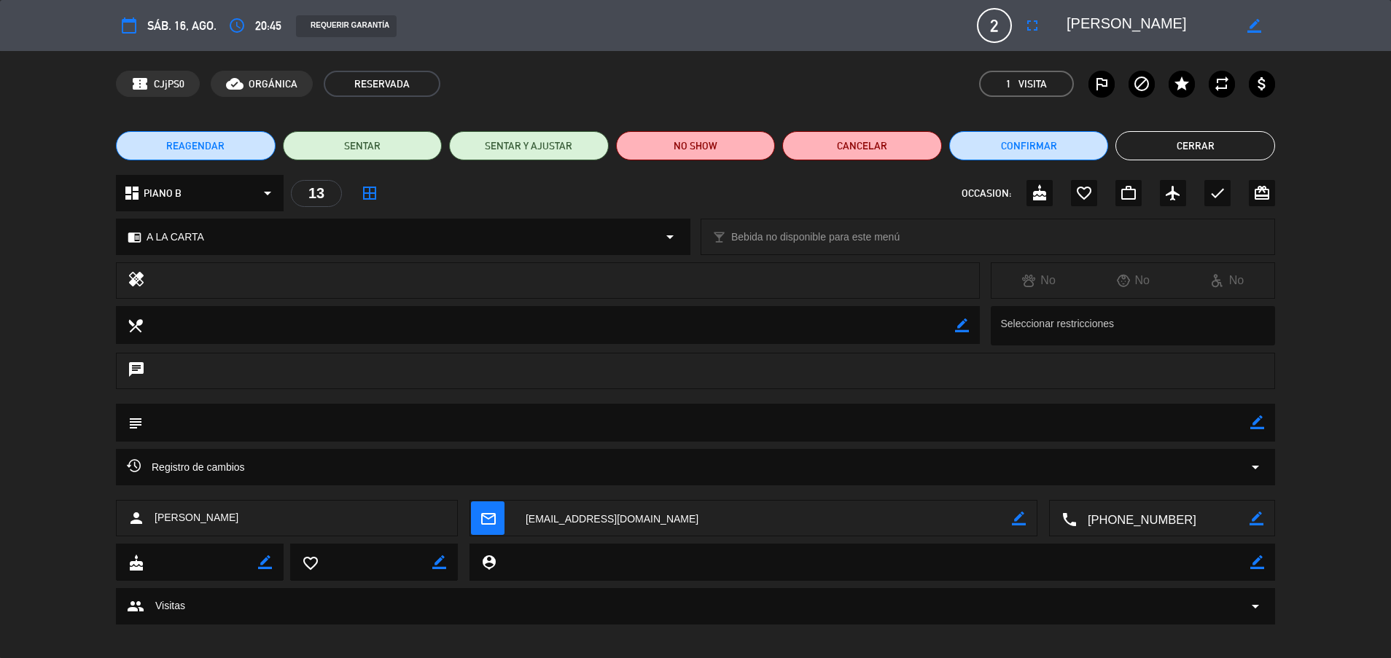
click at [1149, 144] on button "Cerrar" at bounding box center [1195, 145] width 160 height 29
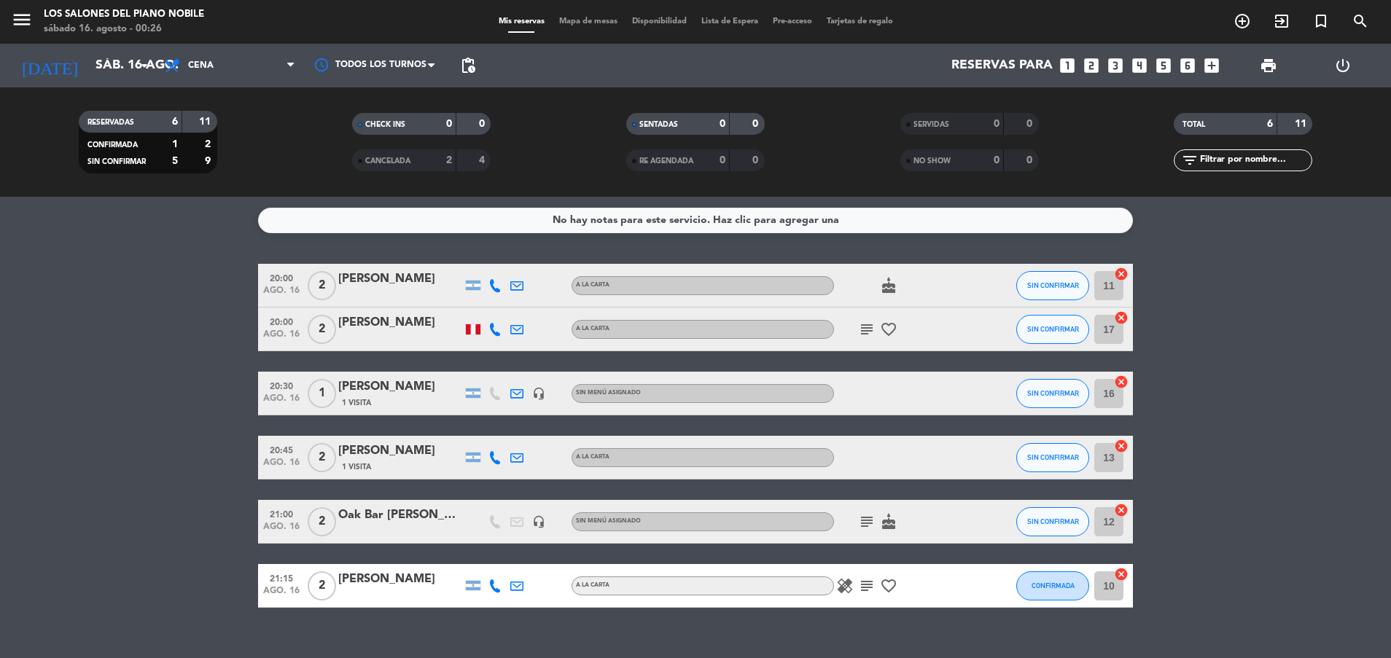
click at [411, 514] on div "Oak Bar [PERSON_NAME]" at bounding box center [400, 515] width 124 height 19
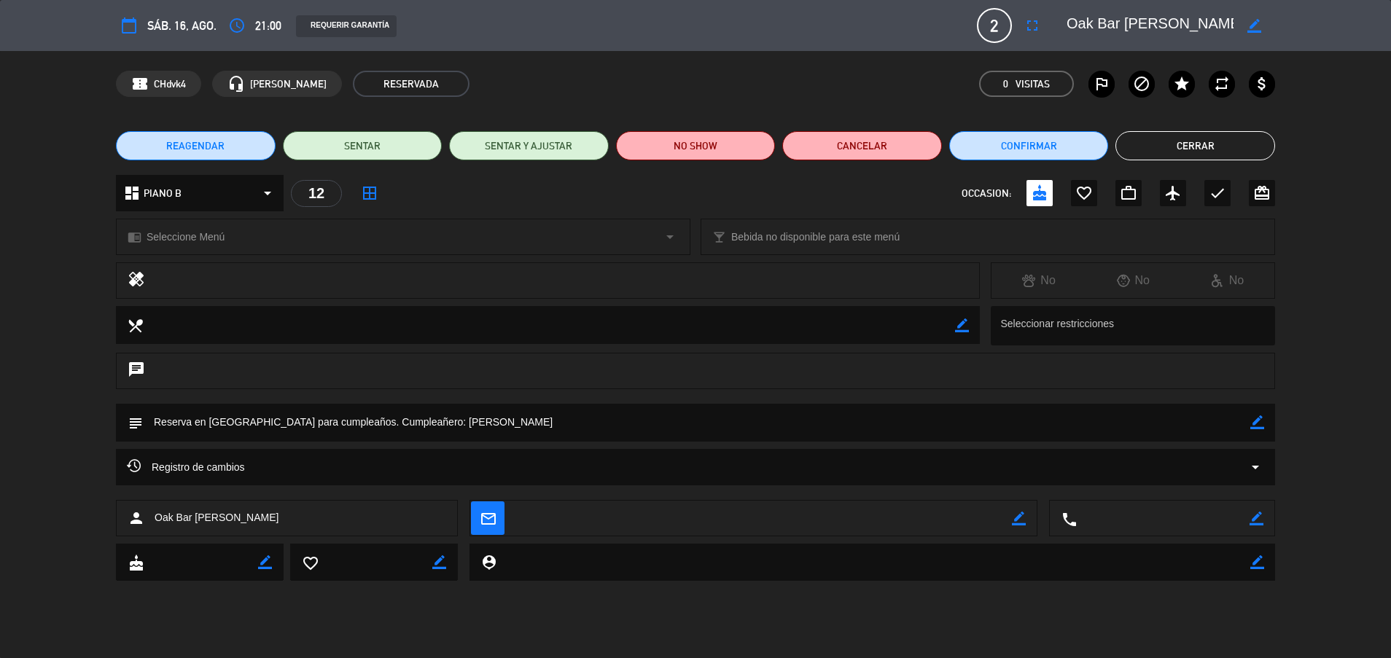
click at [1190, 141] on button "Cerrar" at bounding box center [1195, 145] width 160 height 29
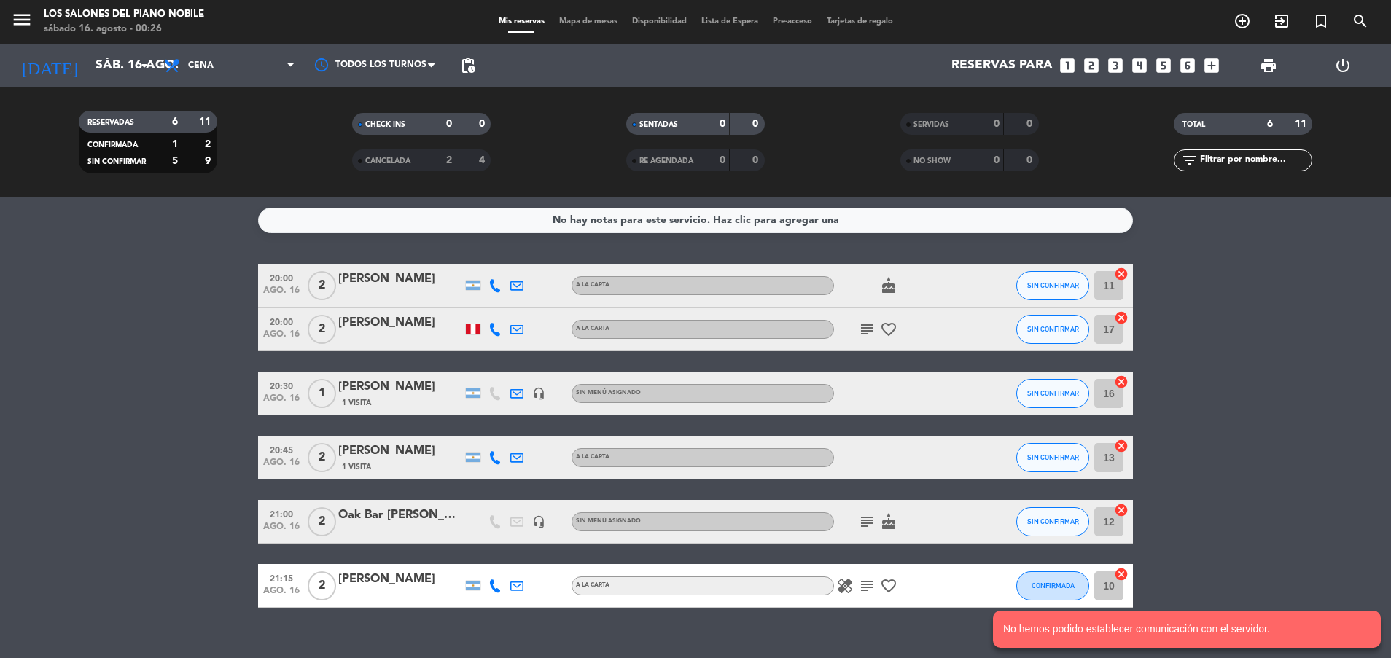
click at [376, 598] on div at bounding box center [400, 596] width 124 height 12
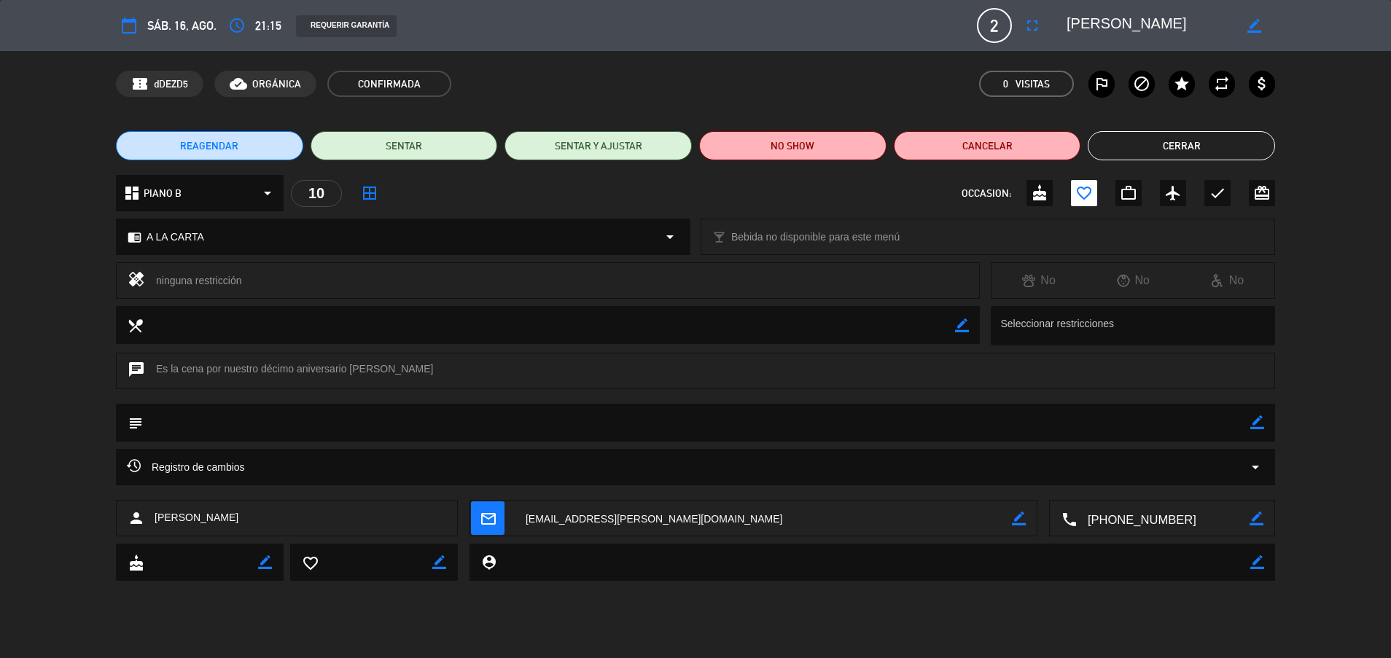
click at [1148, 154] on button "Cerrar" at bounding box center [1180, 145] width 187 height 29
